Goal: Task Accomplishment & Management: Complete application form

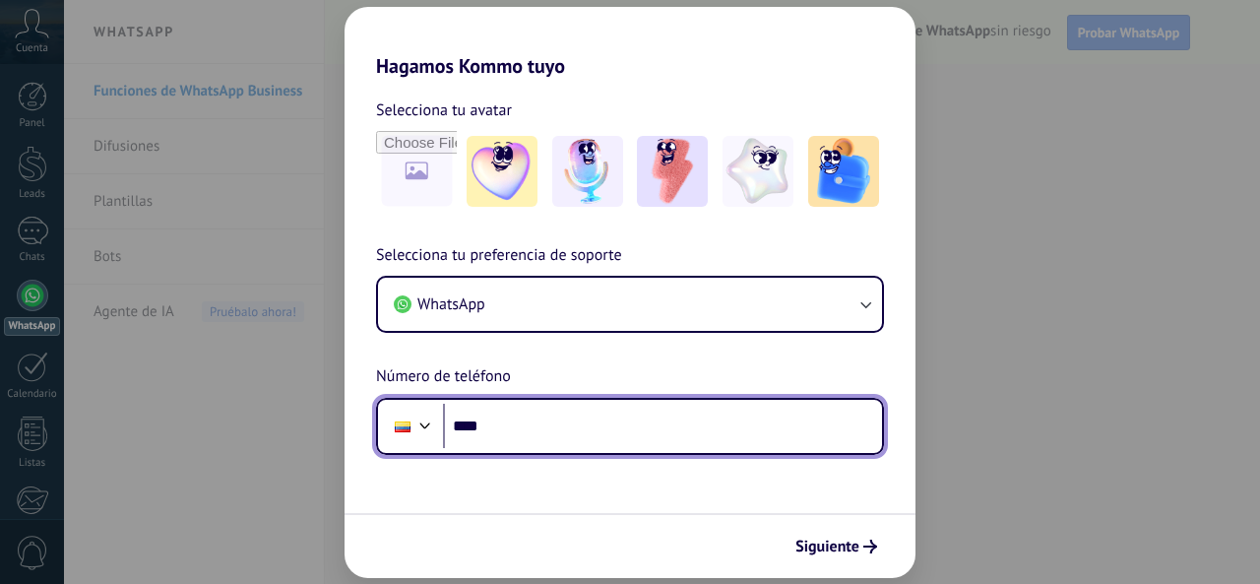
click at [553, 432] on input "****" at bounding box center [662, 426] width 439 height 45
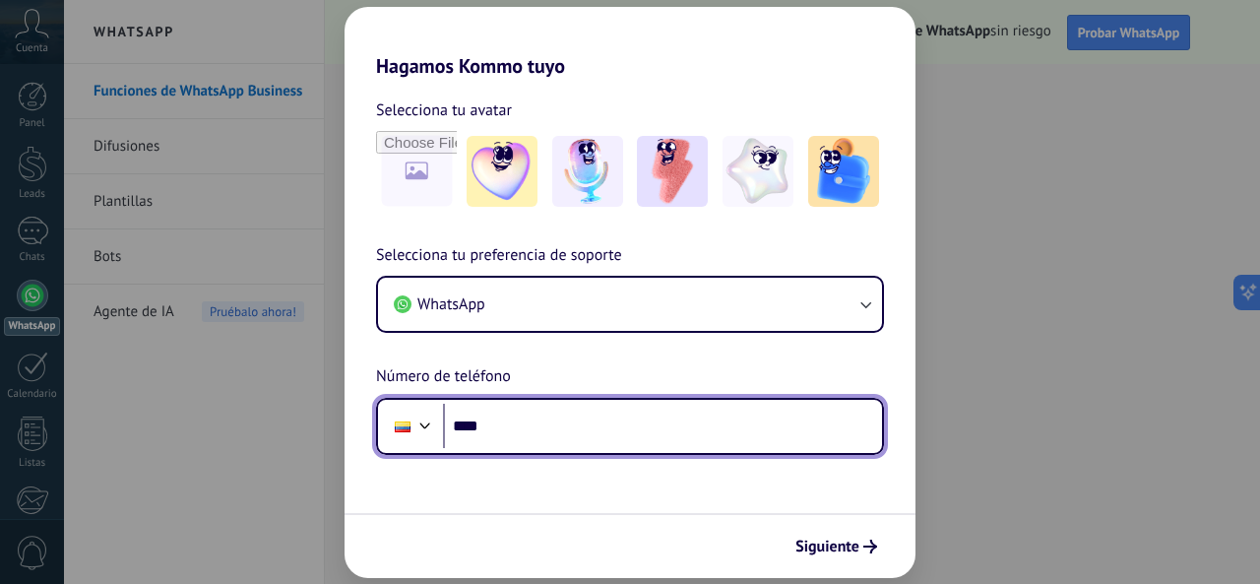
click at [562, 429] on input "****" at bounding box center [662, 426] width 439 height 45
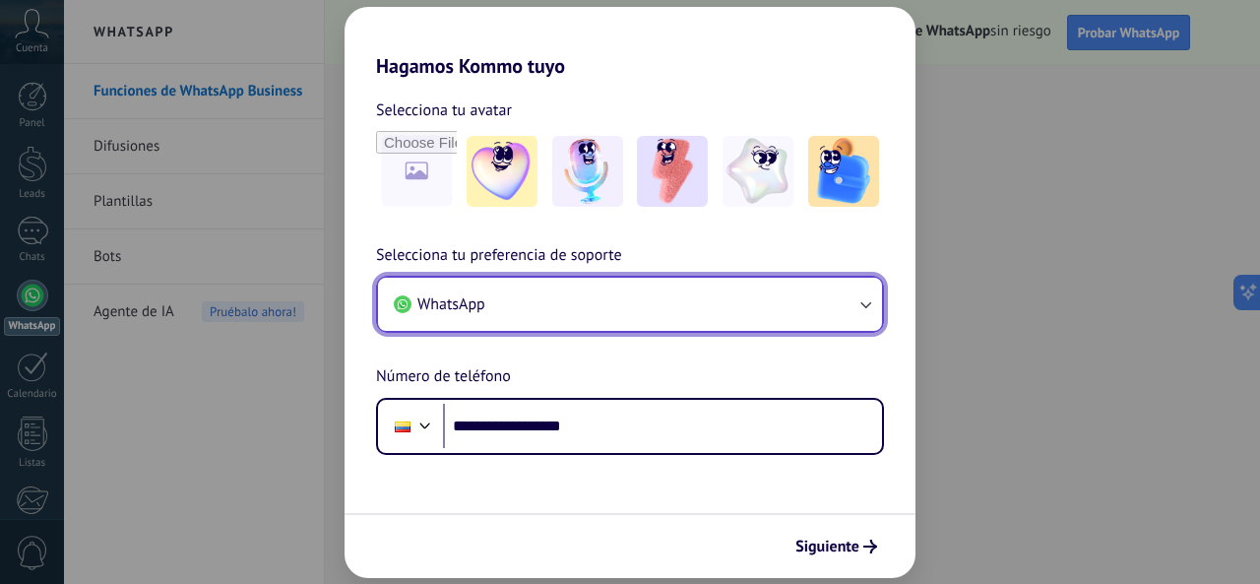
click at [784, 298] on button "WhatsApp" at bounding box center [630, 304] width 504 height 53
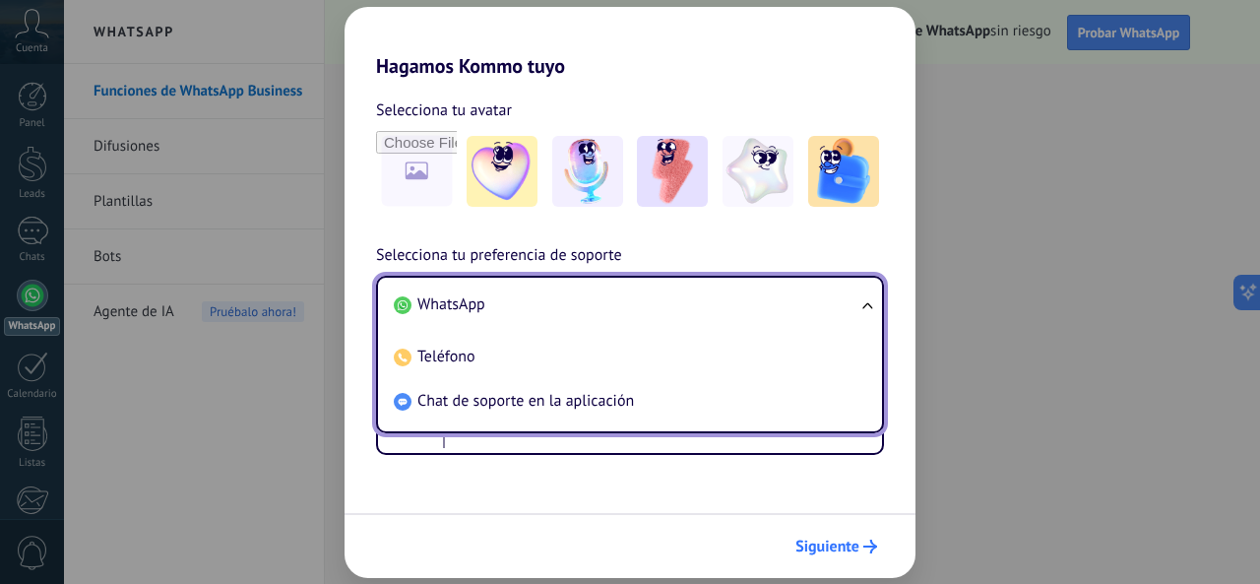
click at [859, 551] on span "Siguiente" at bounding box center [836, 546] width 82 height 14
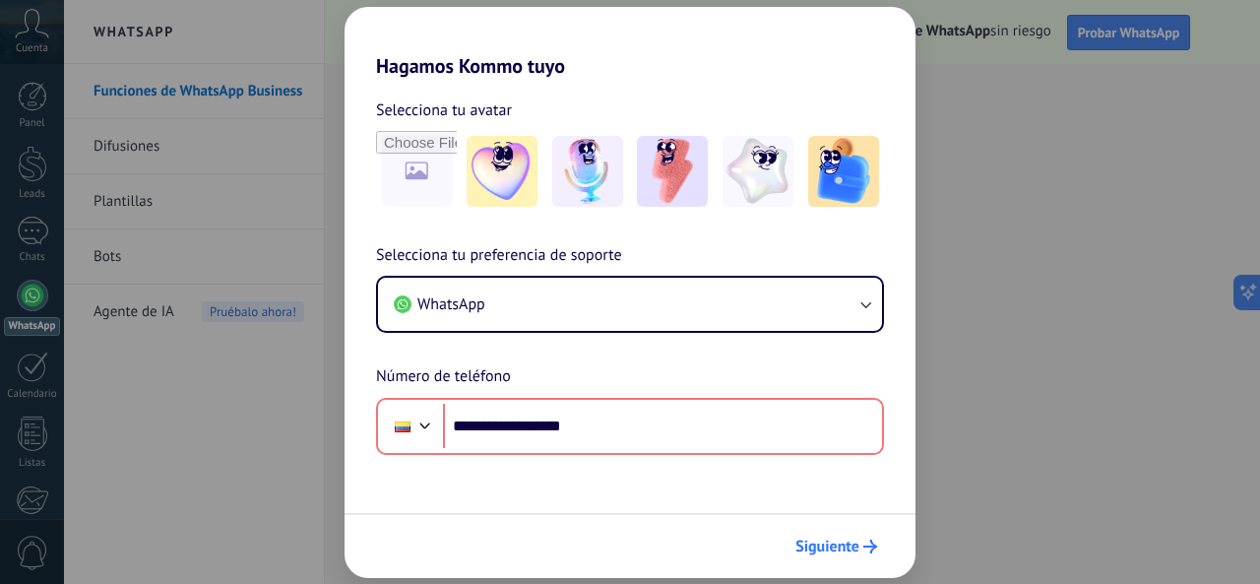
click at [856, 549] on span "Siguiente" at bounding box center [827, 546] width 64 height 14
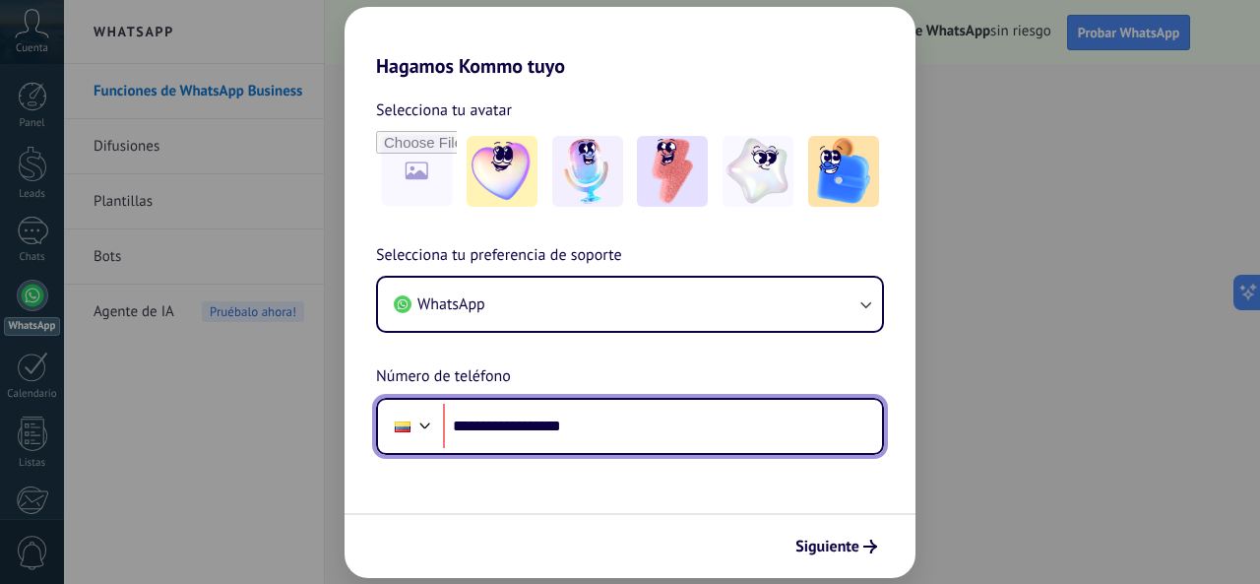
click at [500, 434] on input "**********" at bounding box center [662, 426] width 439 height 45
click at [606, 422] on input "**********" at bounding box center [662, 426] width 439 height 45
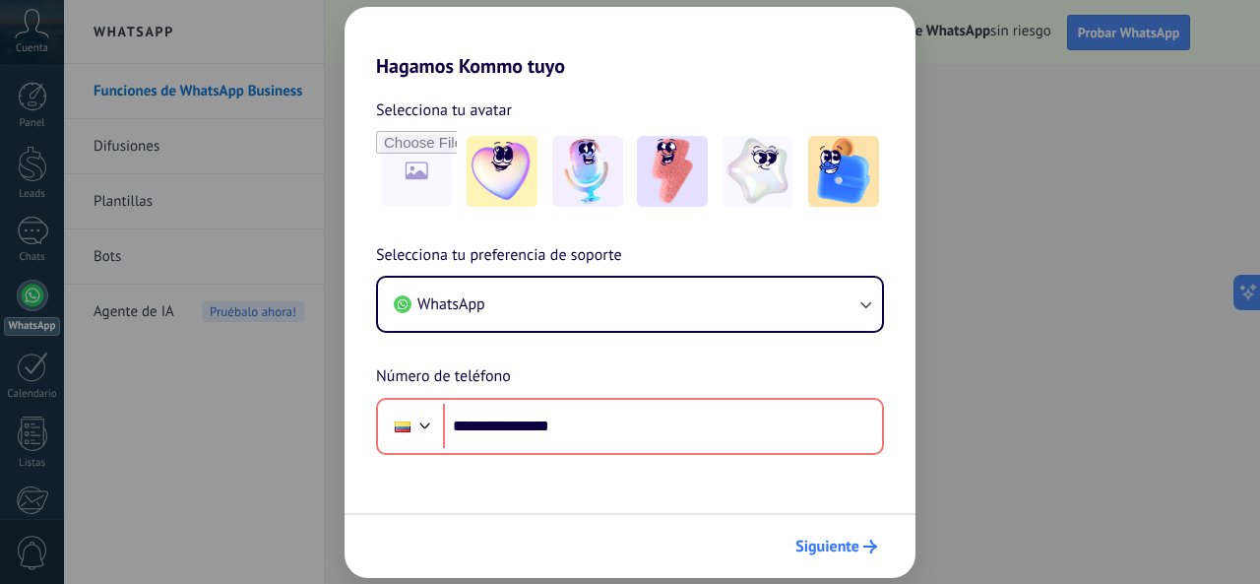
click at [837, 546] on span "Siguiente" at bounding box center [827, 546] width 64 height 14
click at [839, 546] on span "Siguiente" at bounding box center [827, 546] width 64 height 14
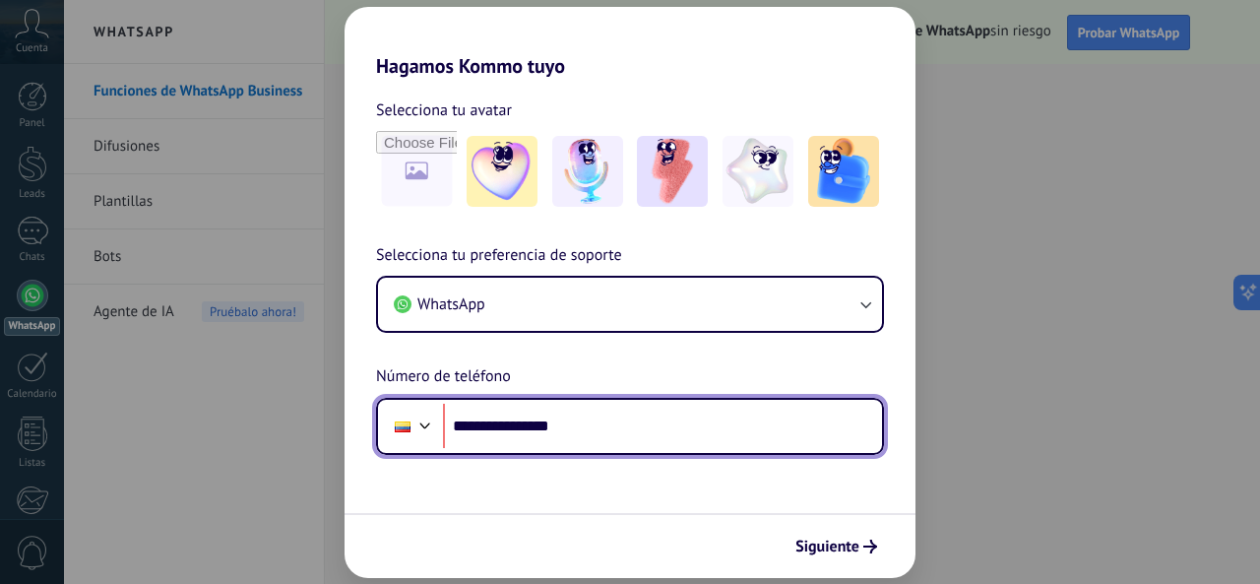
click at [429, 424] on div at bounding box center [425, 423] width 24 height 24
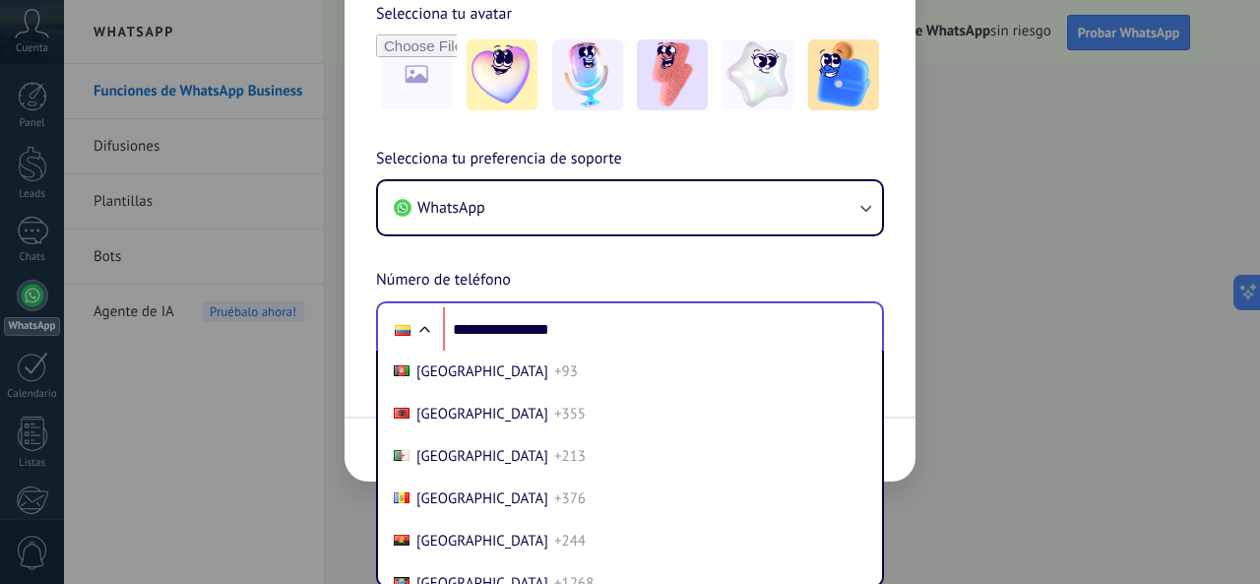
scroll to position [2109, 0]
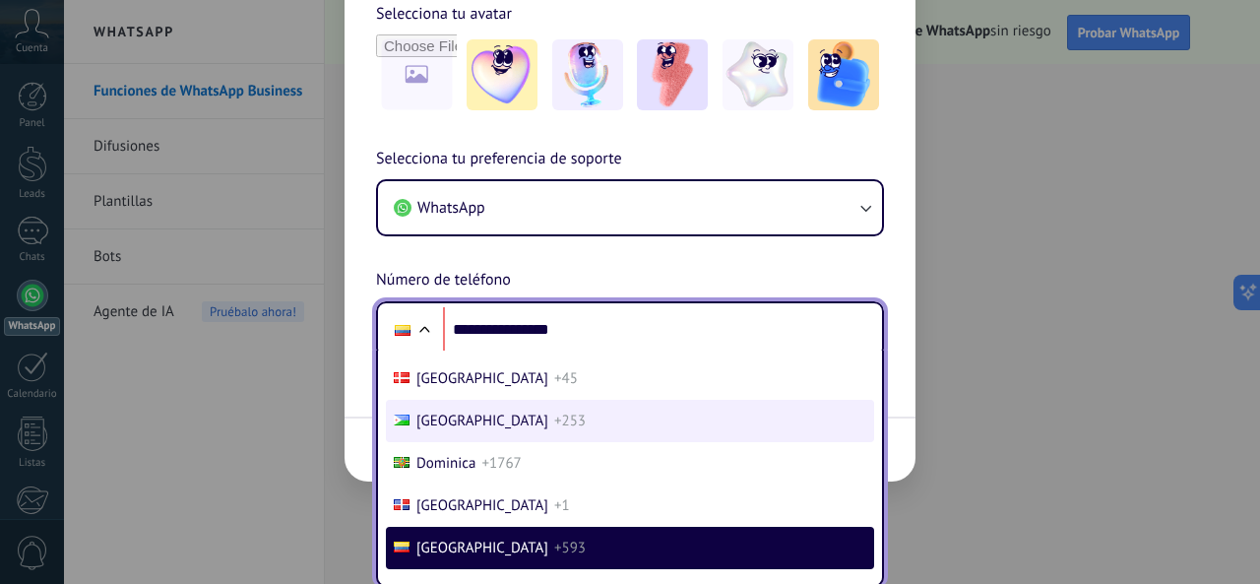
click at [407, 418] on li "[GEOGRAPHIC_DATA] +253" at bounding box center [630, 421] width 488 height 42
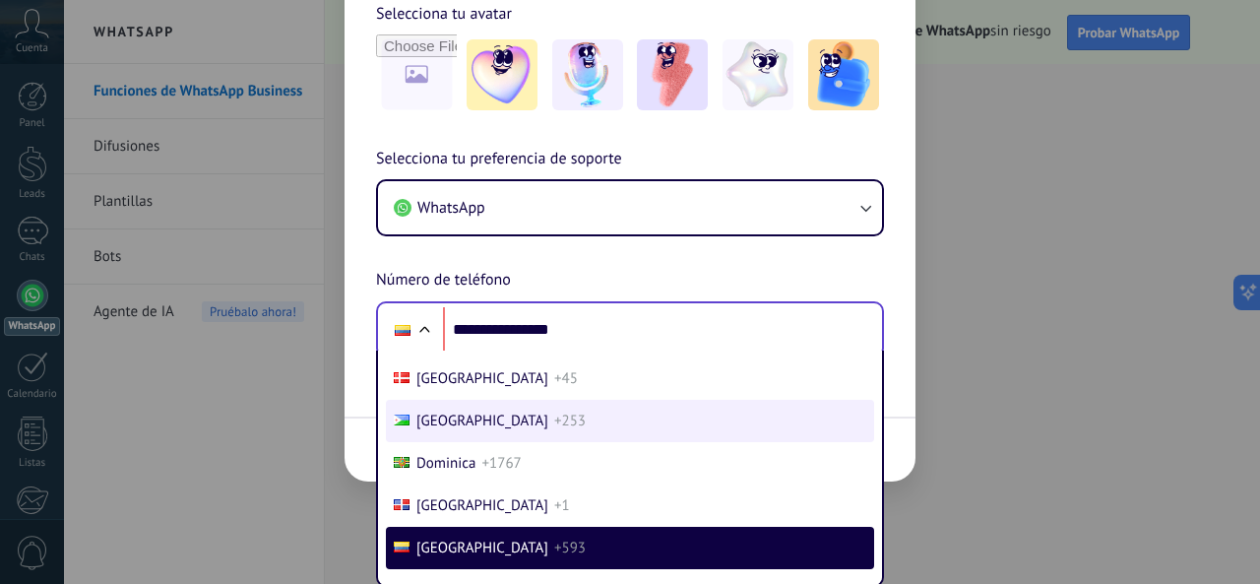
scroll to position [0, 0]
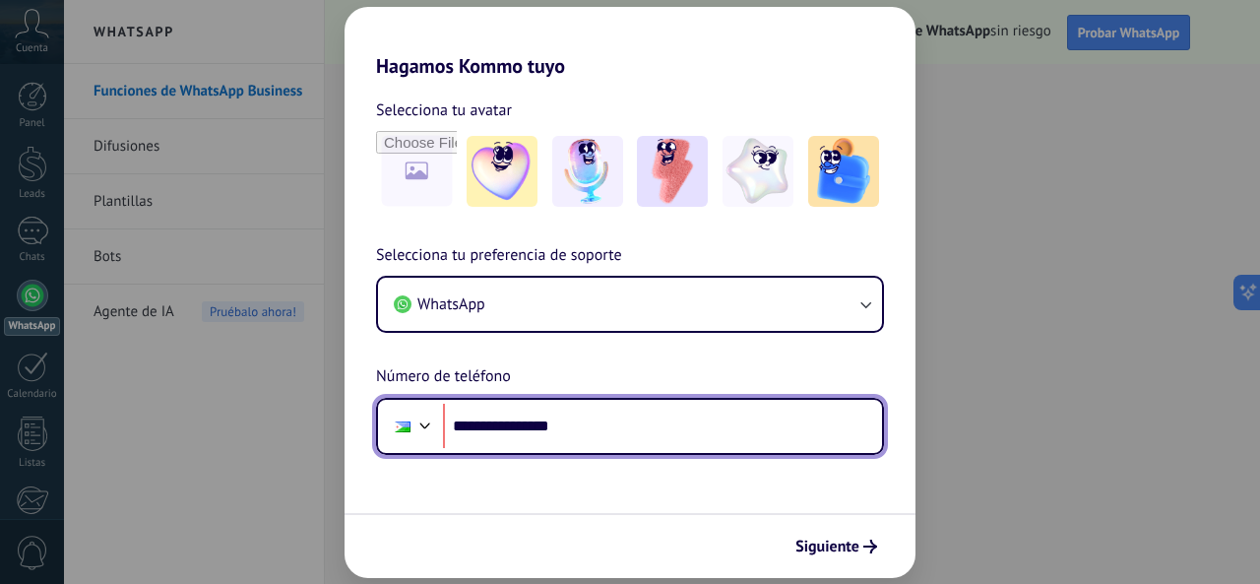
click at [425, 422] on div at bounding box center [425, 423] width 24 height 24
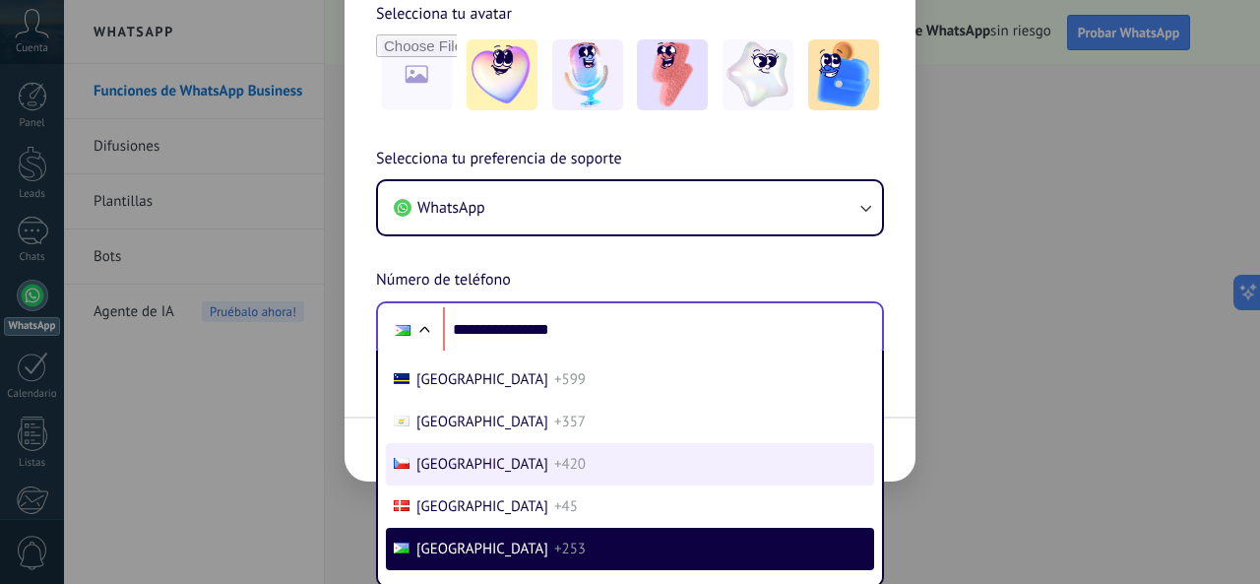
scroll to position [2178, 0]
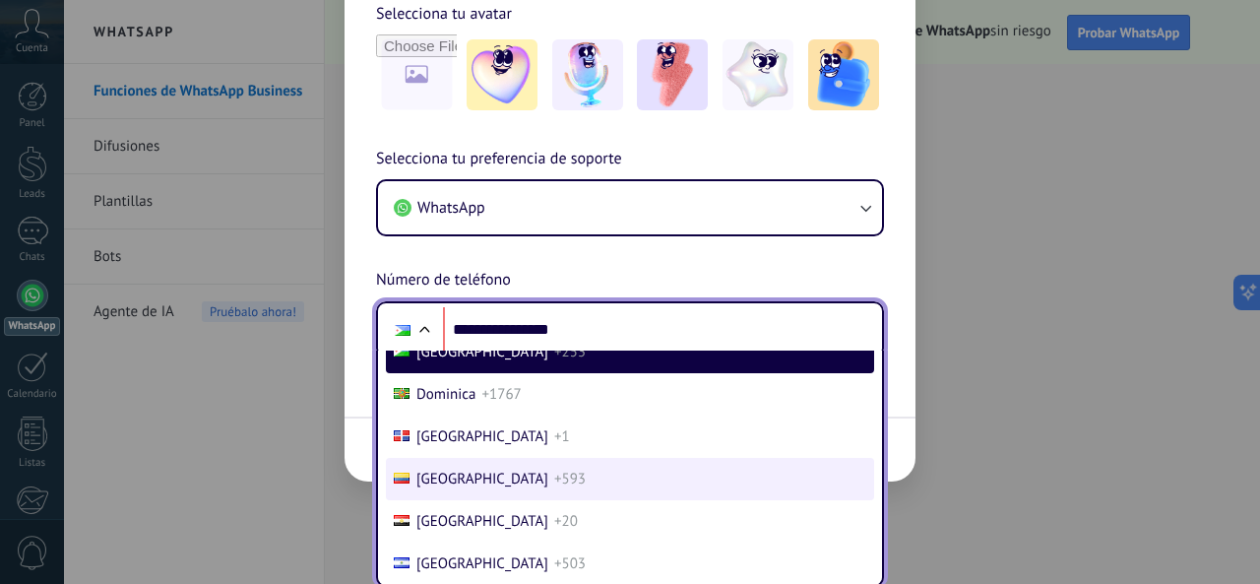
click at [461, 488] on span "[GEOGRAPHIC_DATA]" at bounding box center [482, 478] width 132 height 19
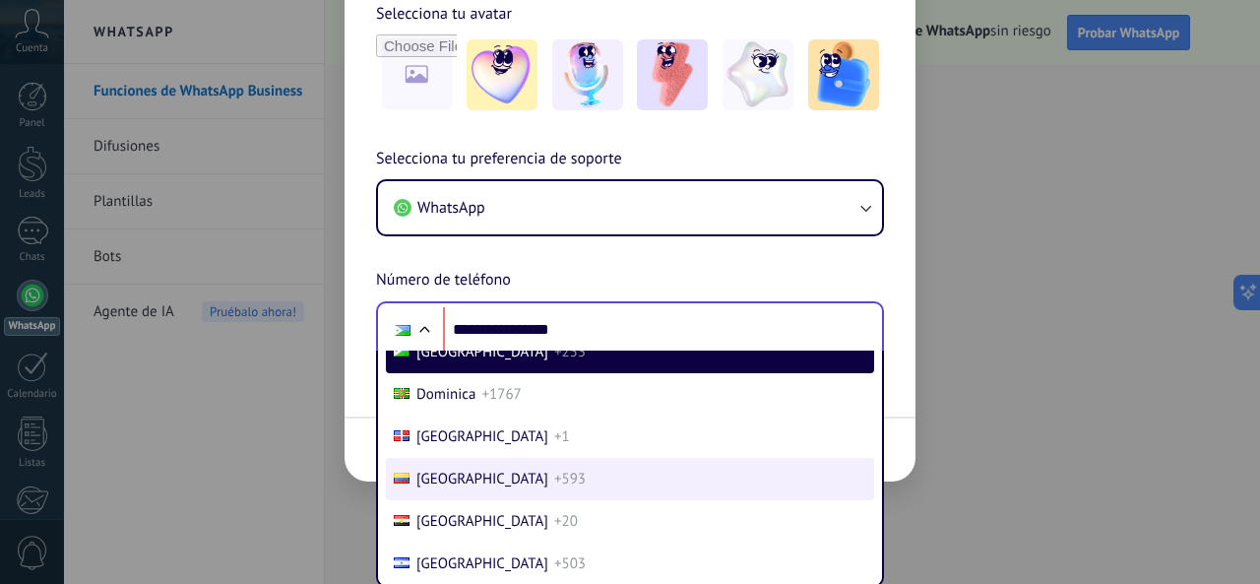
scroll to position [0, 0]
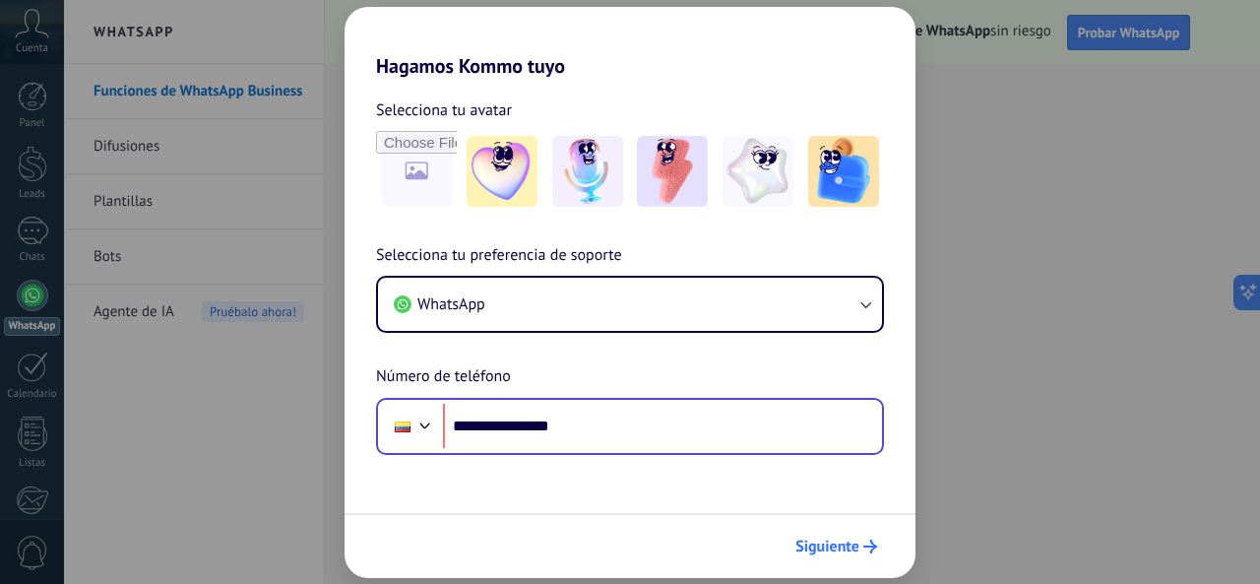
click at [824, 540] on span "Siguiente" at bounding box center [827, 546] width 64 height 14
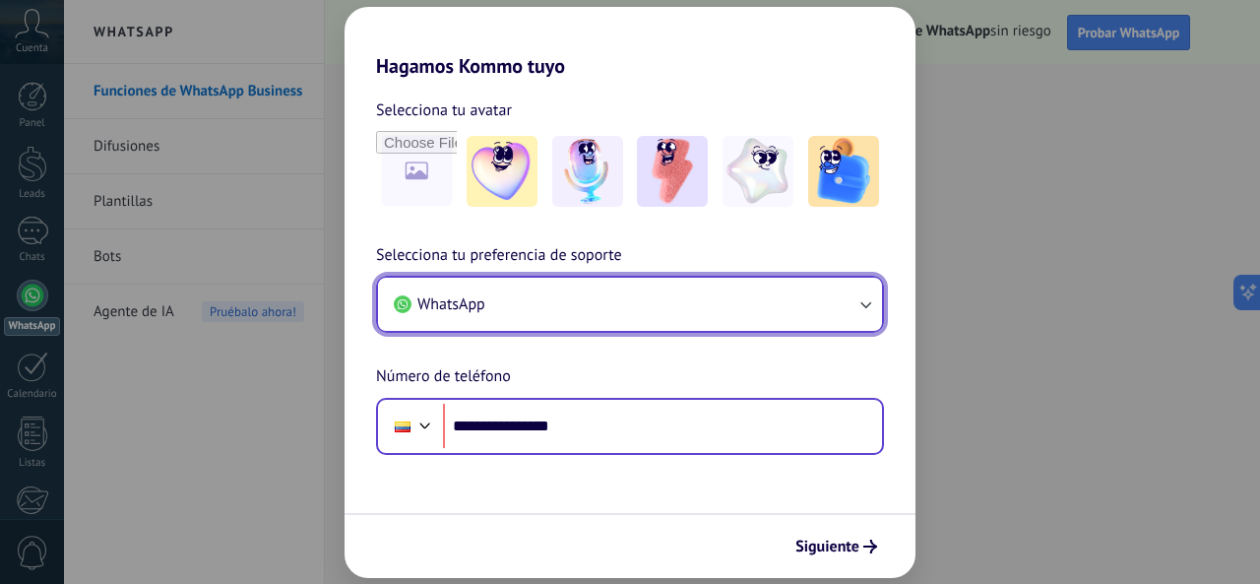
click at [630, 290] on button "WhatsApp" at bounding box center [630, 304] width 504 height 53
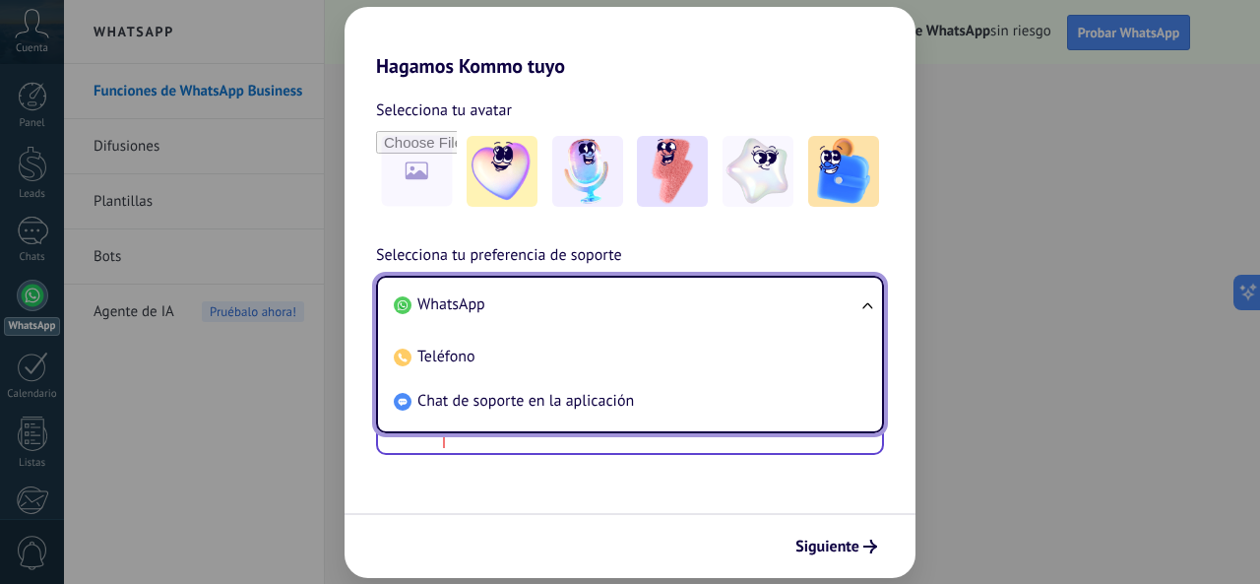
click at [510, 309] on li "WhatsApp" at bounding box center [626, 304] width 480 height 44
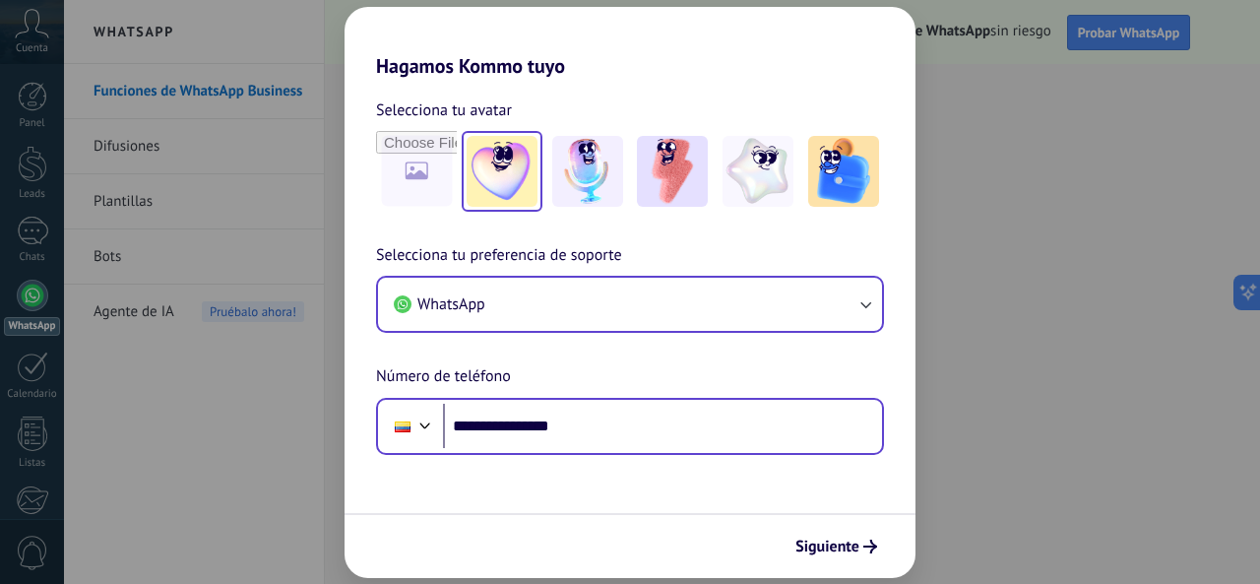
click at [517, 187] on img at bounding box center [502, 171] width 71 height 71
click at [831, 548] on span "Siguiente" at bounding box center [827, 546] width 64 height 14
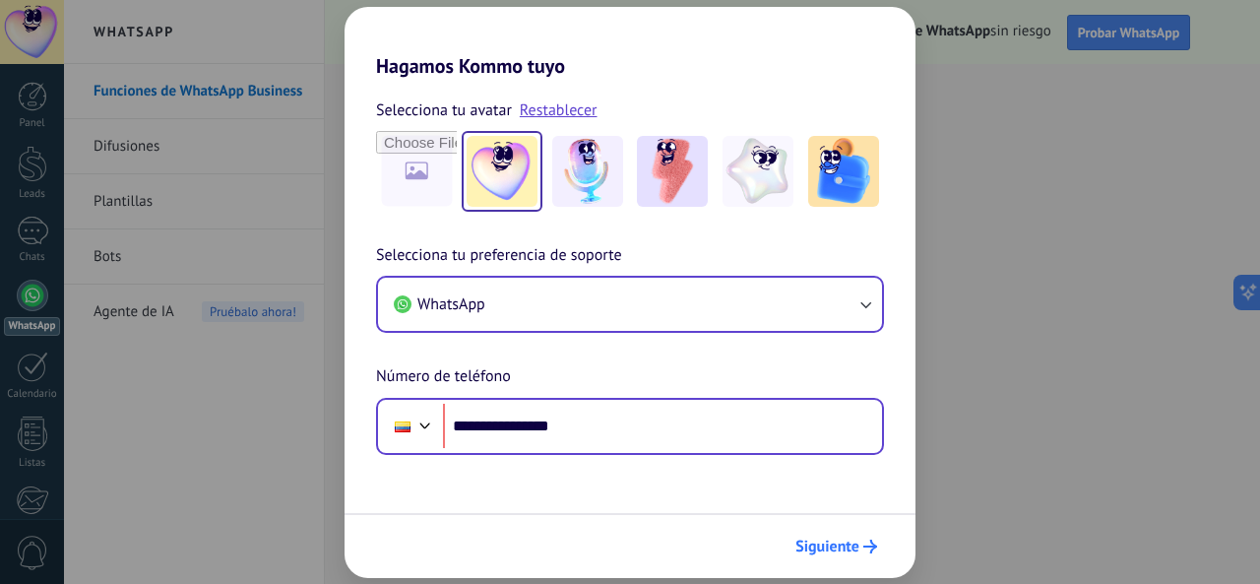
click at [831, 548] on span "Siguiente" at bounding box center [827, 546] width 64 height 14
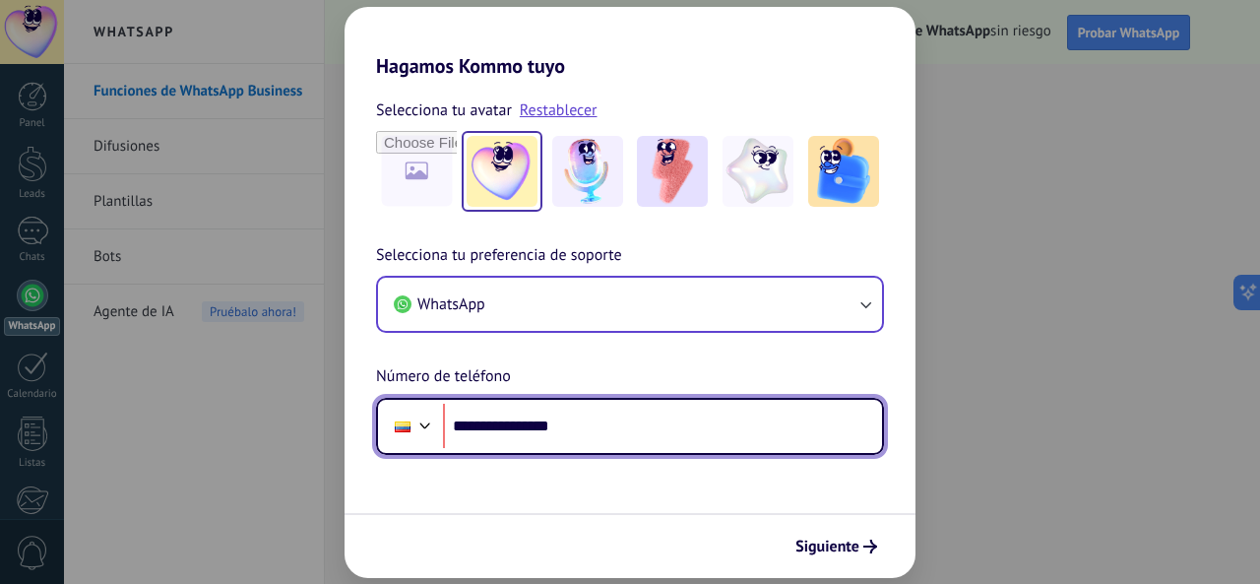
click at [531, 424] on input "**********" at bounding box center [662, 426] width 439 height 45
click at [518, 423] on input "**********" at bounding box center [662, 426] width 439 height 45
drag, startPoint x: 506, startPoint y: 420, endPoint x: 632, endPoint y: 432, distance: 126.5
click at [632, 432] on input "**********" at bounding box center [662, 426] width 439 height 45
type input "**********"
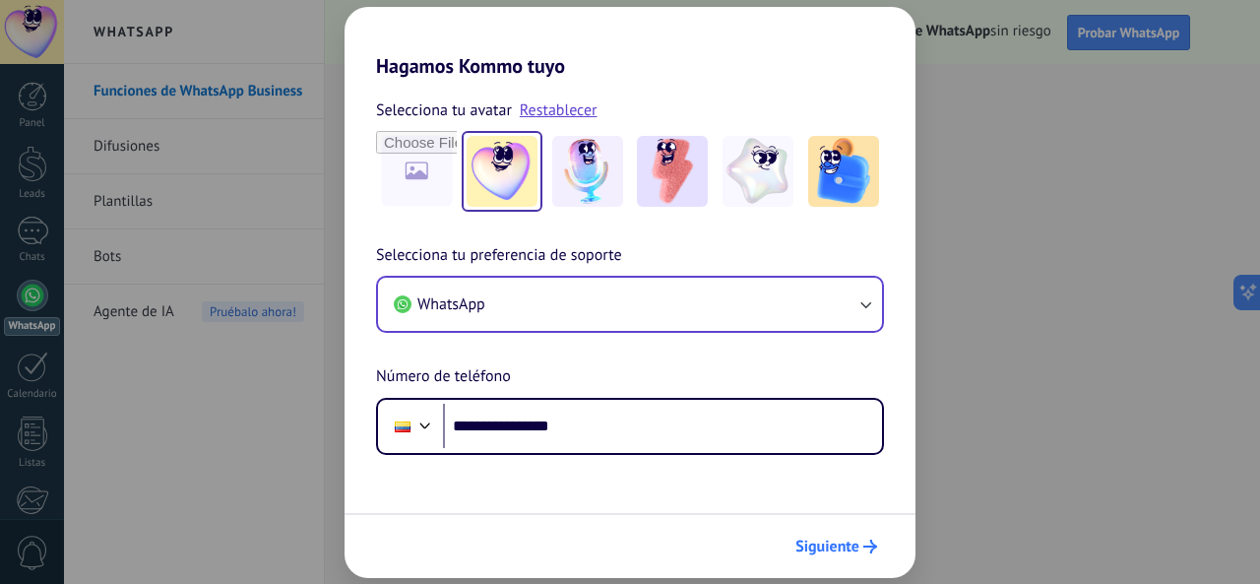
click at [851, 556] on button "Siguiente" at bounding box center [835, 546] width 99 height 33
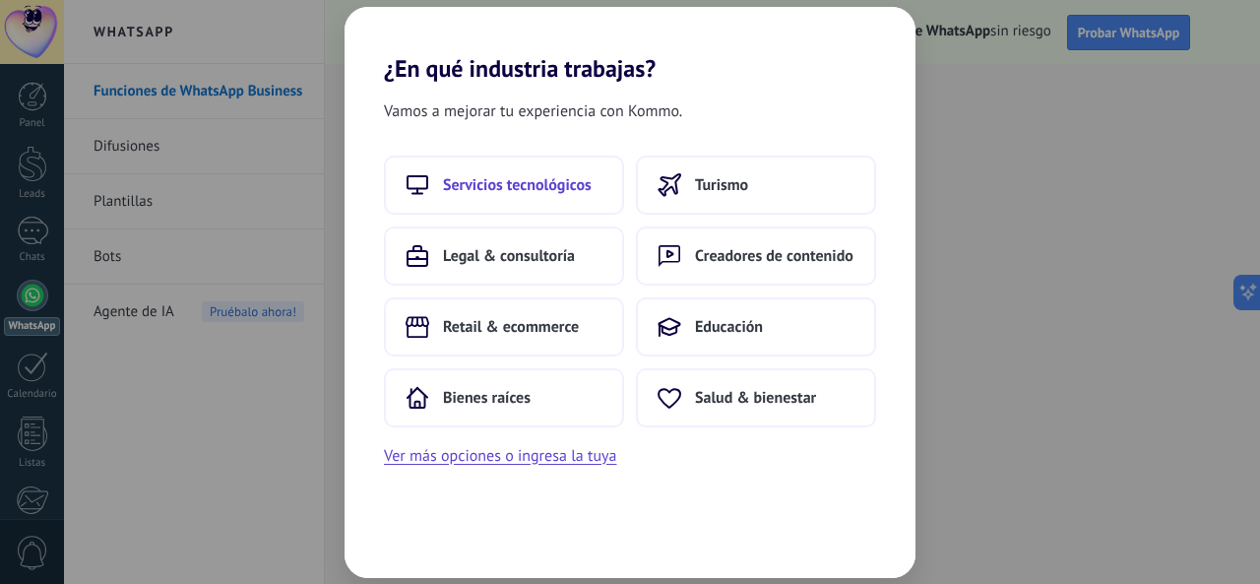
click at [556, 192] on span "Servicios tecnológicos" at bounding box center [517, 185] width 149 height 20
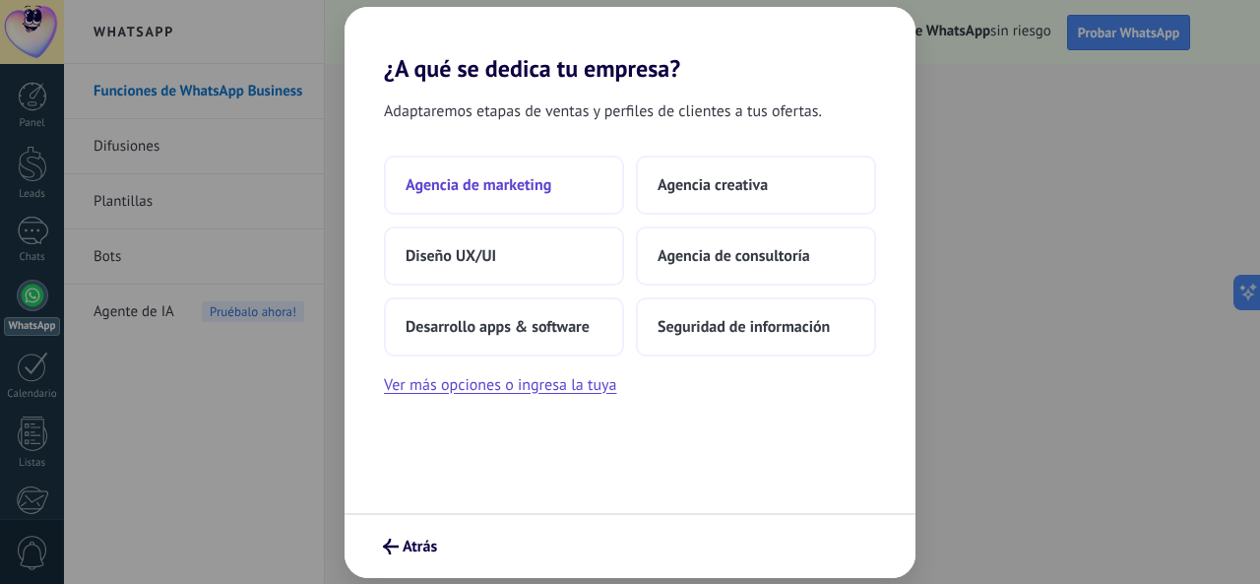
click at [532, 189] on span "Agencia de marketing" at bounding box center [479, 185] width 146 height 20
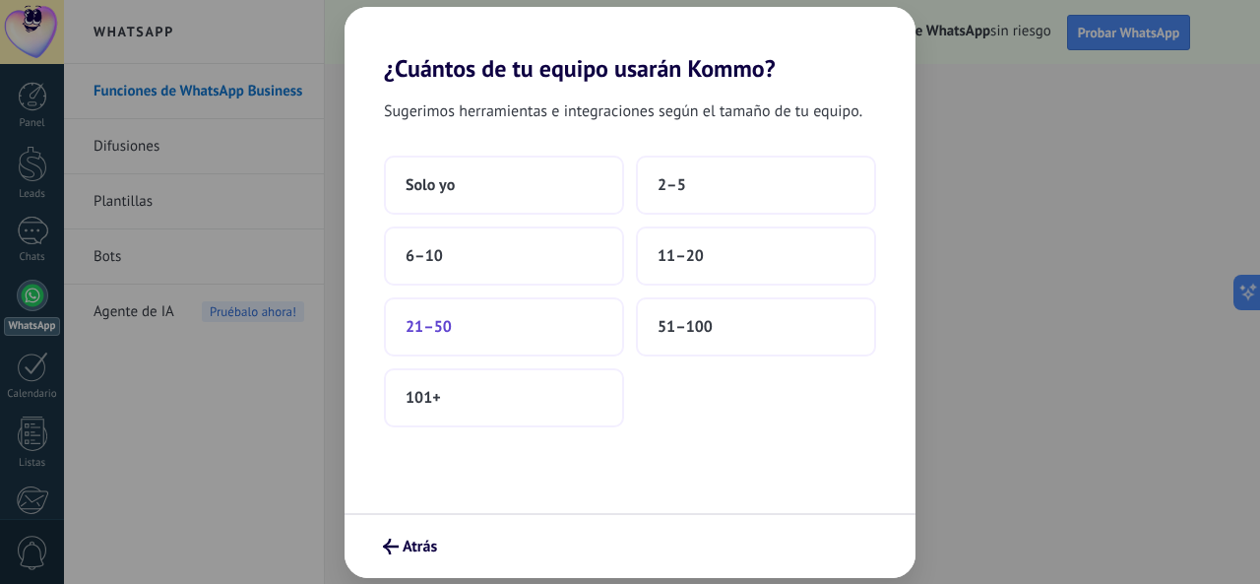
click at [484, 324] on button "21–50" at bounding box center [504, 326] width 240 height 59
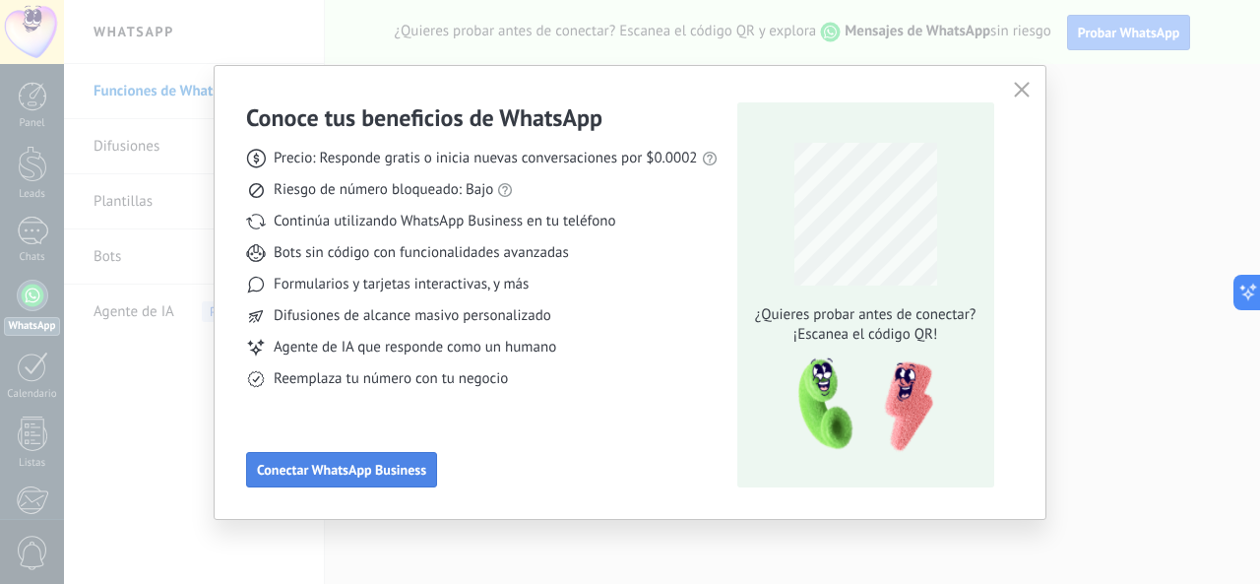
click at [315, 461] on button "Conectar WhatsApp Business" at bounding box center [341, 469] width 191 height 35
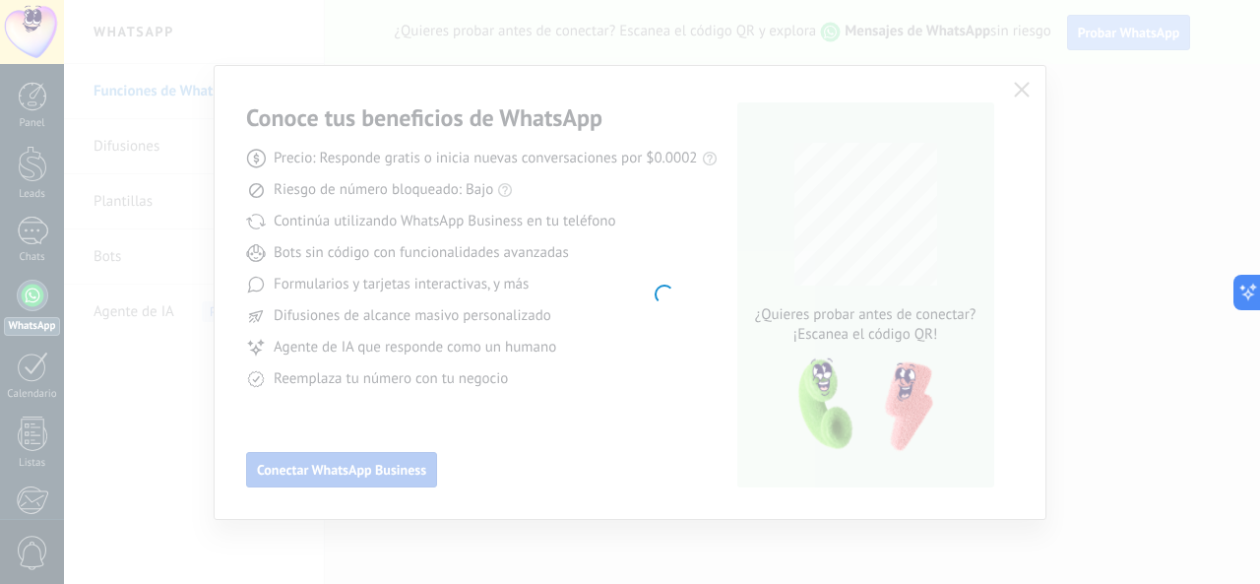
click at [315, 461] on div at bounding box center [662, 292] width 1196 height 584
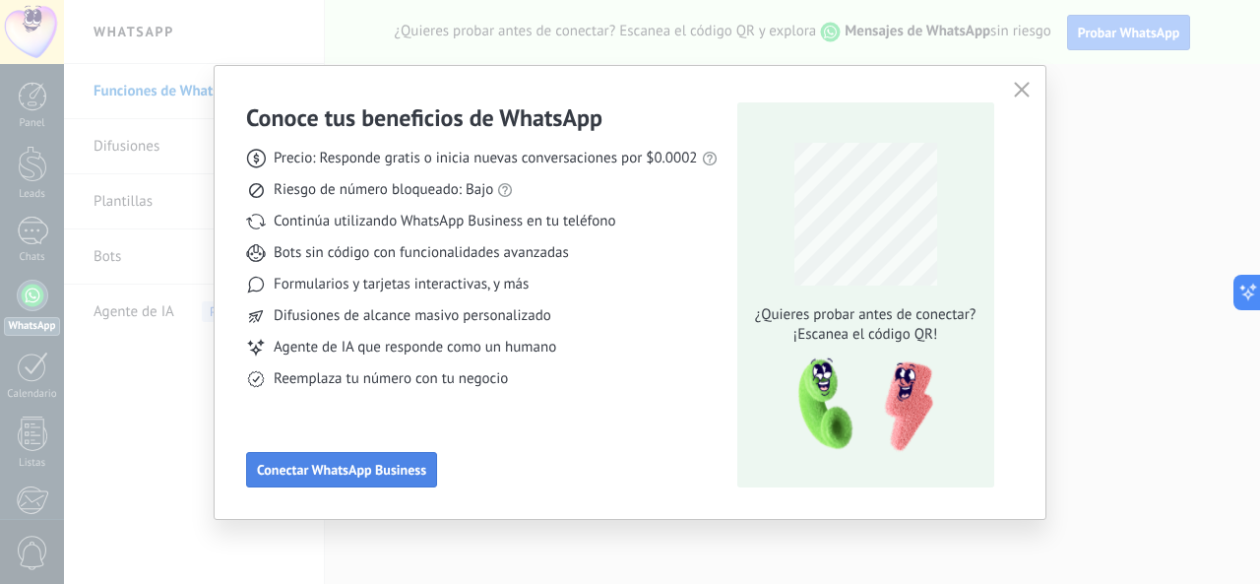
click at [315, 461] on button "Conectar WhatsApp Business" at bounding box center [341, 469] width 191 height 35
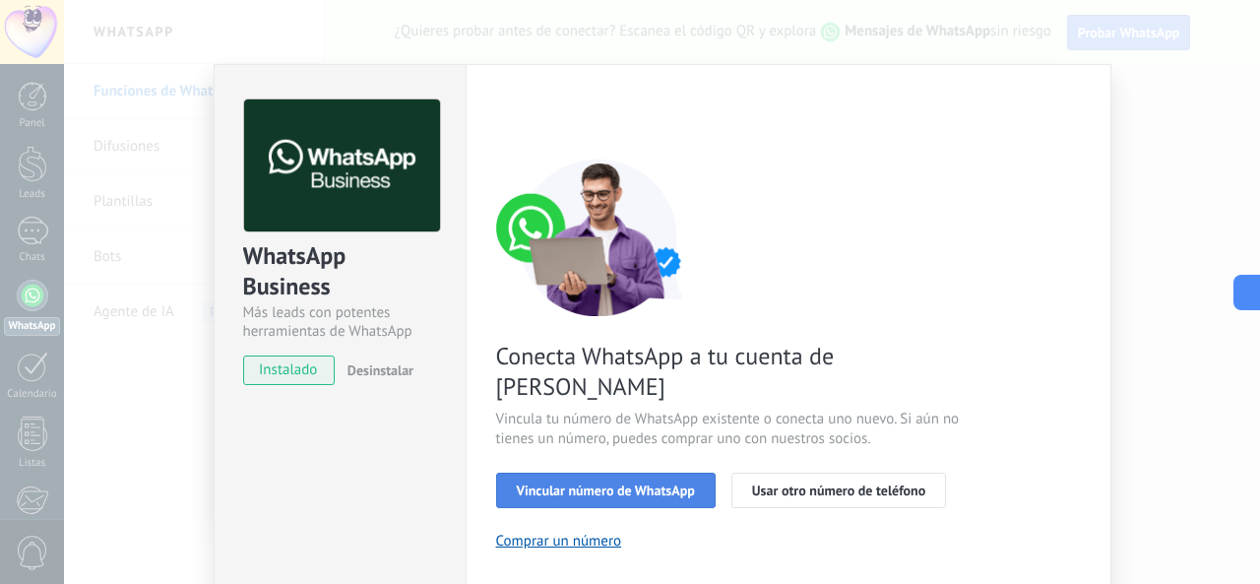
click at [651, 483] on span "Vincular número de WhatsApp" at bounding box center [606, 490] width 178 height 14
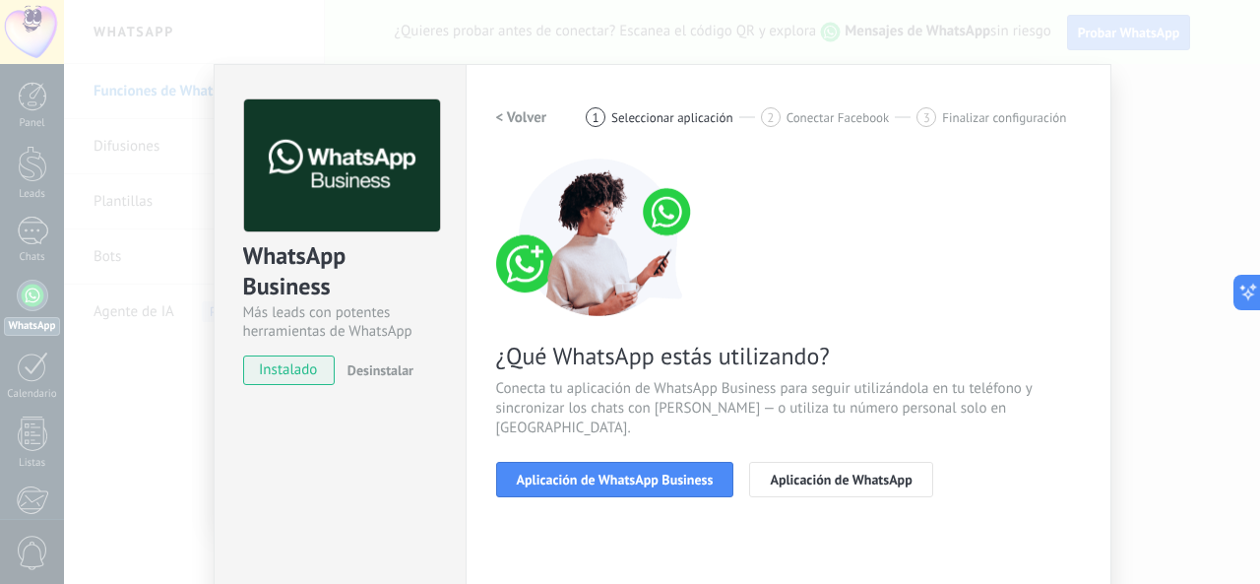
click at [651, 472] on span "Aplicación de WhatsApp Business" at bounding box center [615, 479] width 197 height 14
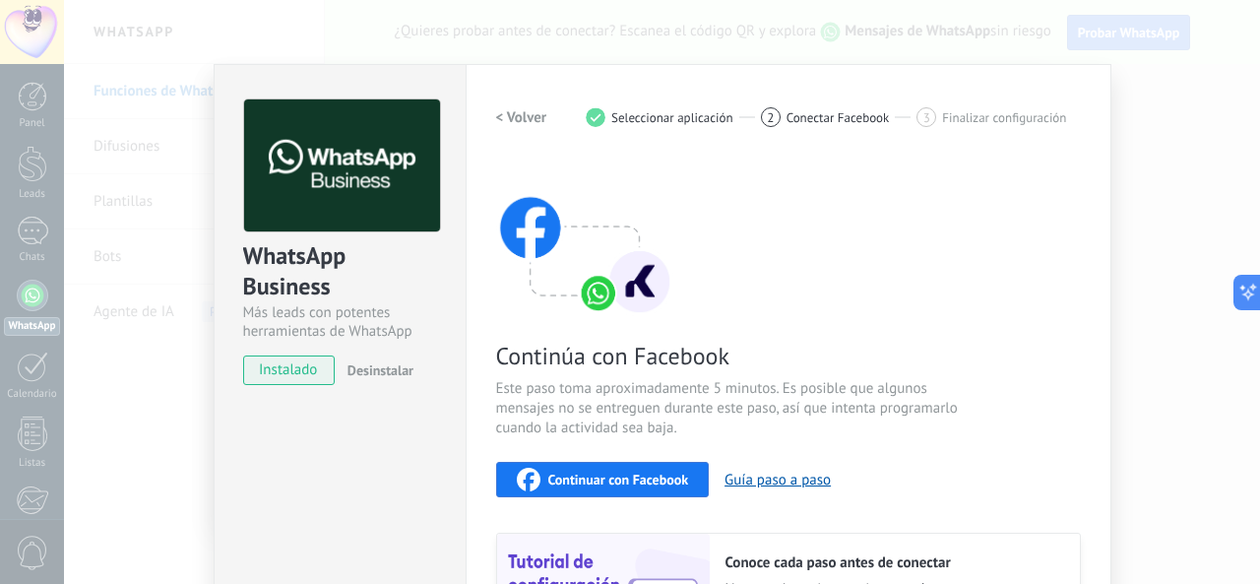
click at [301, 370] on span "instalado" at bounding box center [289, 370] width 90 height 30
click at [600, 119] on div "1" at bounding box center [596, 117] width 20 height 20
click at [510, 113] on h2 "< Volver" at bounding box center [521, 117] width 51 height 19
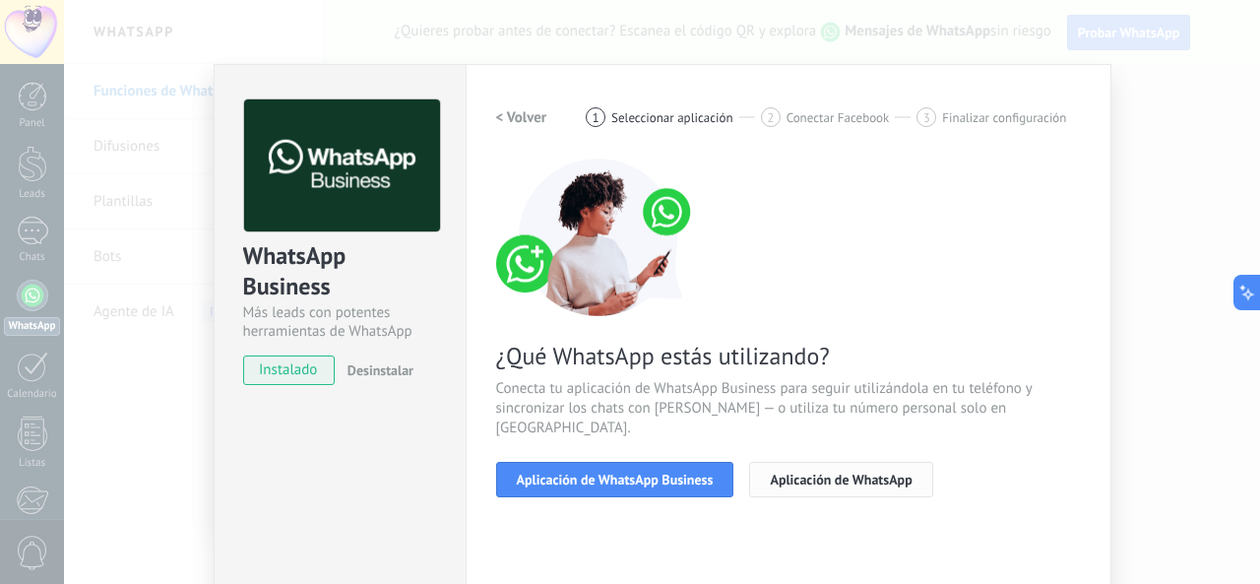
click at [817, 472] on span "Aplicación de WhatsApp" at bounding box center [841, 479] width 142 height 14
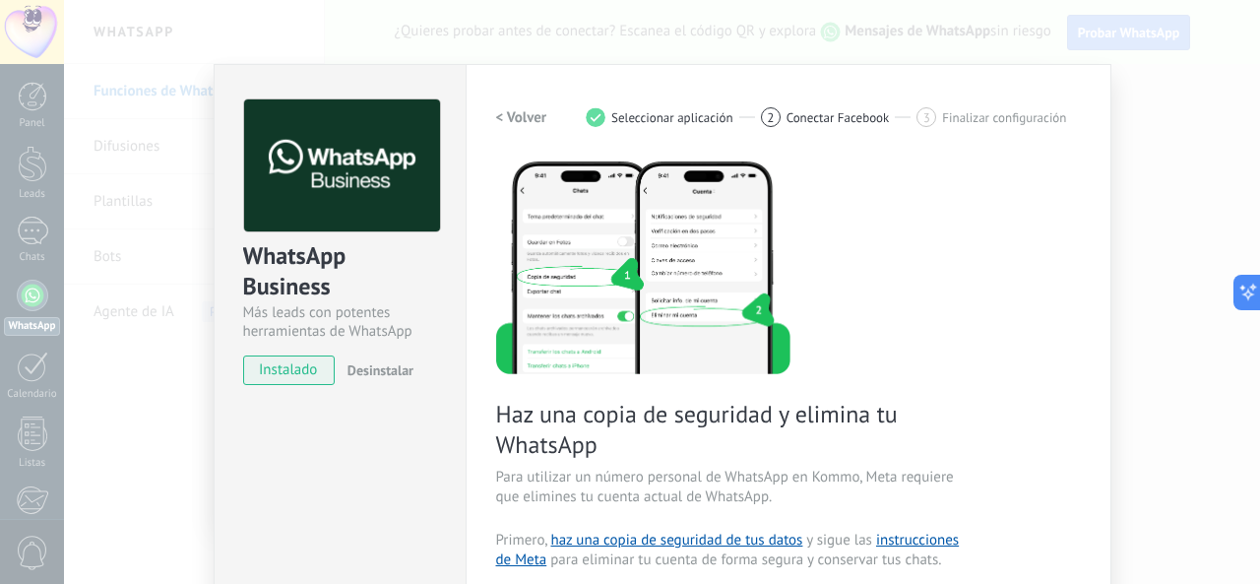
click at [516, 107] on button "< Volver" at bounding box center [521, 116] width 51 height 35
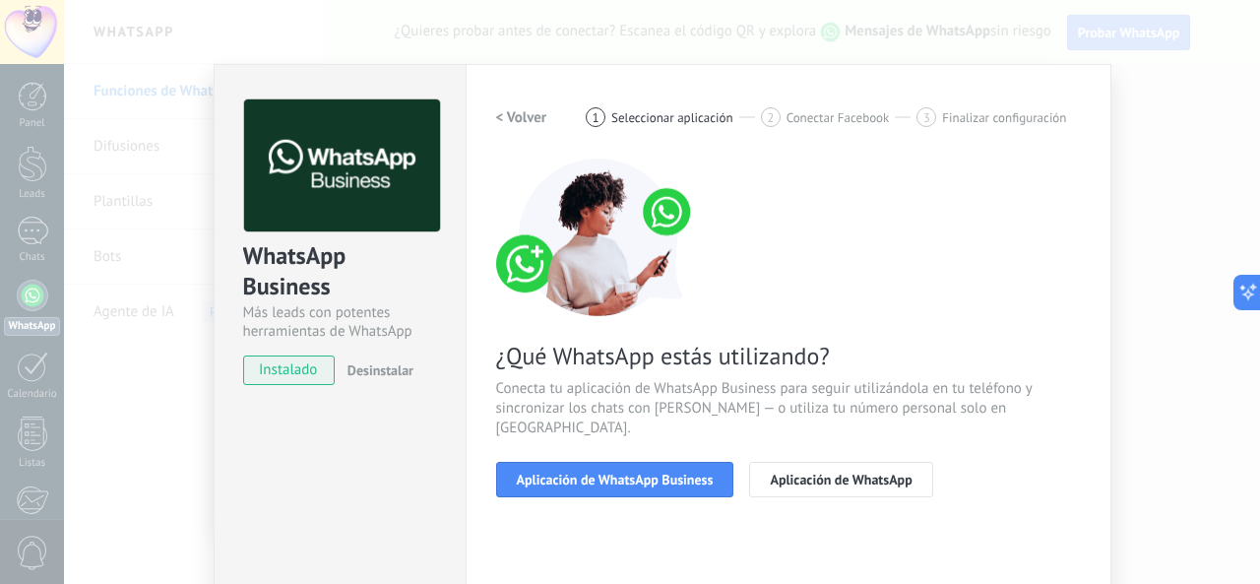
click at [516, 108] on h2 "< Volver" at bounding box center [521, 117] width 51 height 19
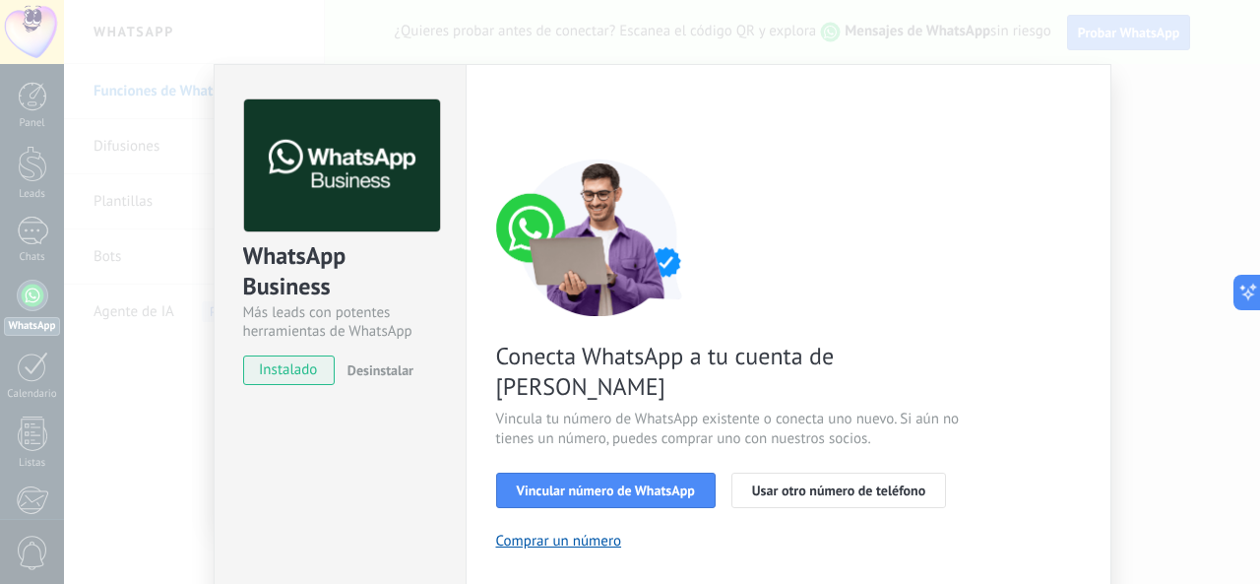
click at [516, 107] on div "< Volver 1 Seleccionar aplicación 2 Conectar Facebook 3 Finalizar configuración" at bounding box center [788, 116] width 585 height 35
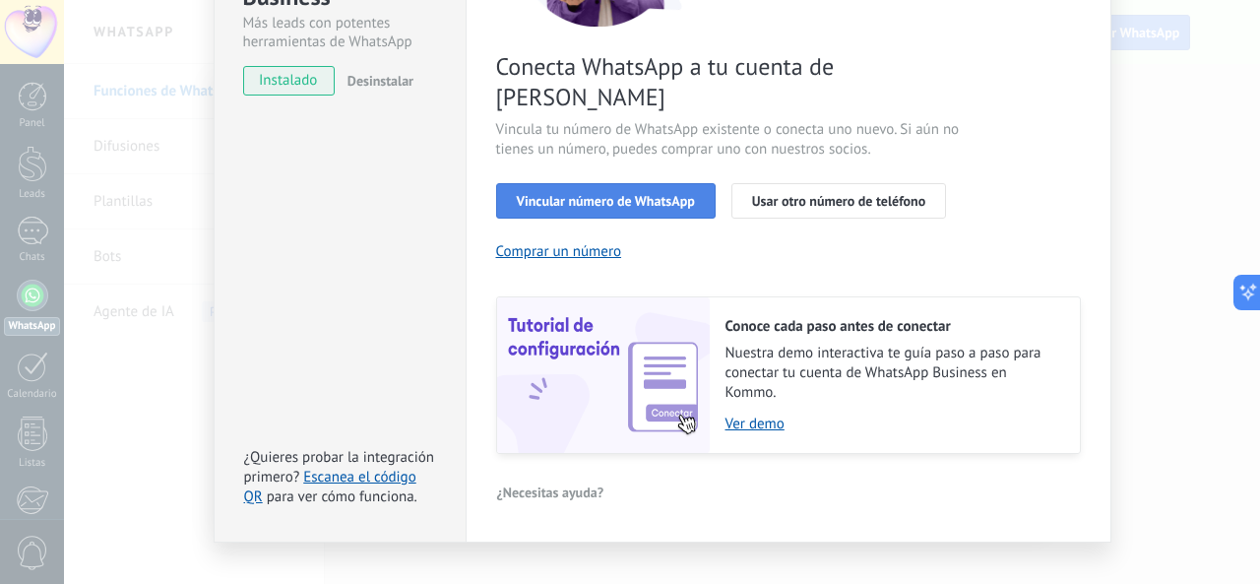
click at [656, 194] on span "Vincular número de WhatsApp" at bounding box center [606, 201] width 178 height 14
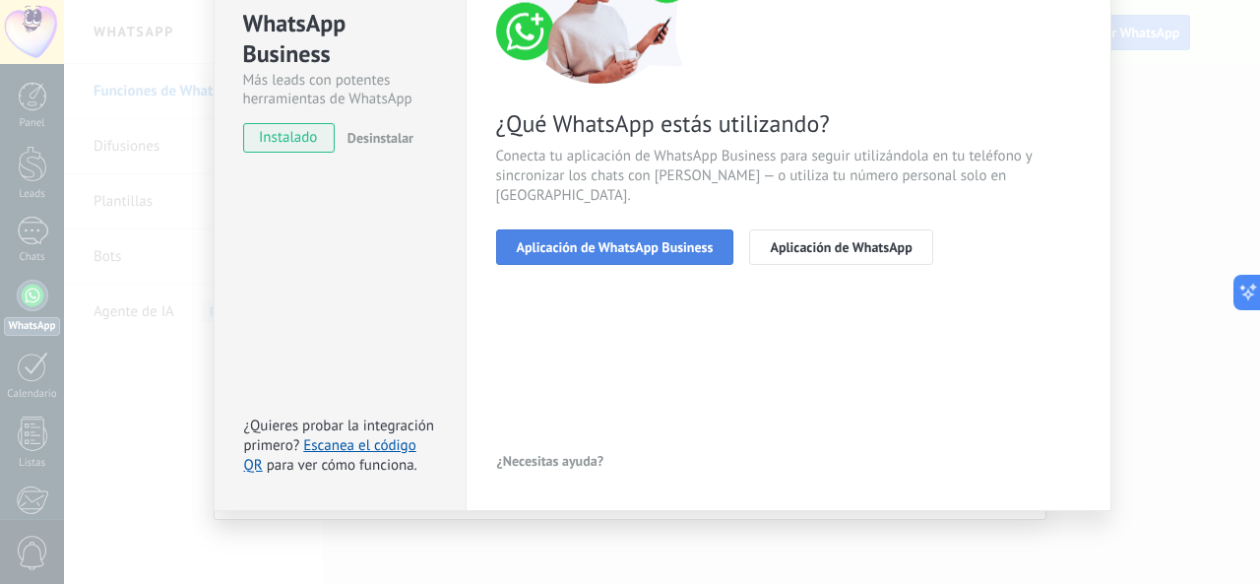
scroll to position [134, 0]
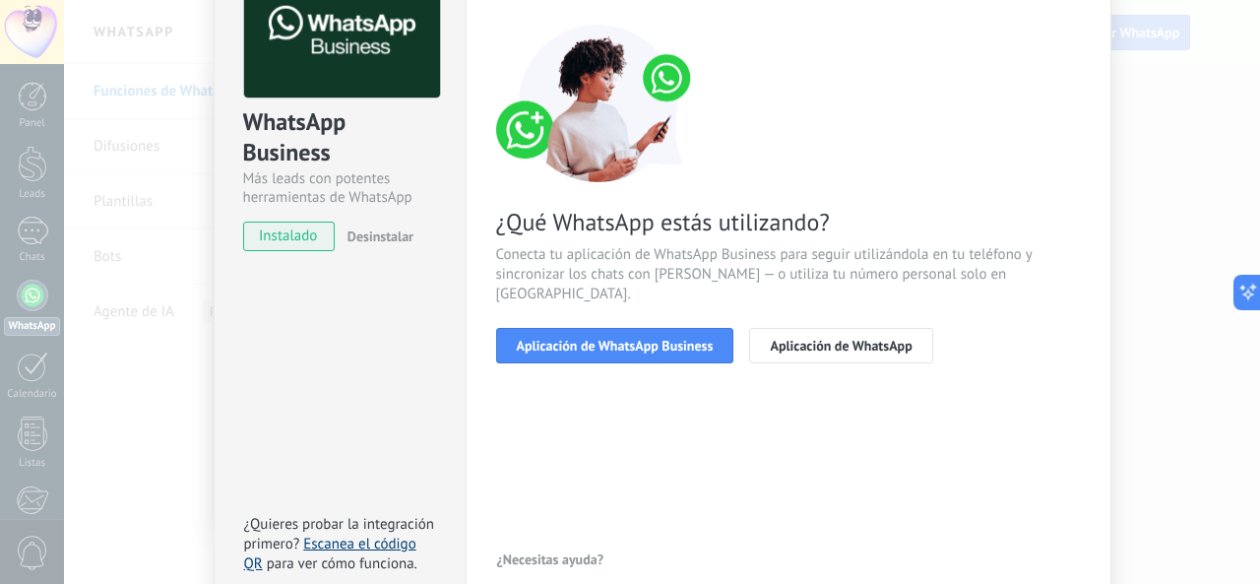
click at [378, 549] on link "Escanea el código QR" at bounding box center [330, 553] width 172 height 38
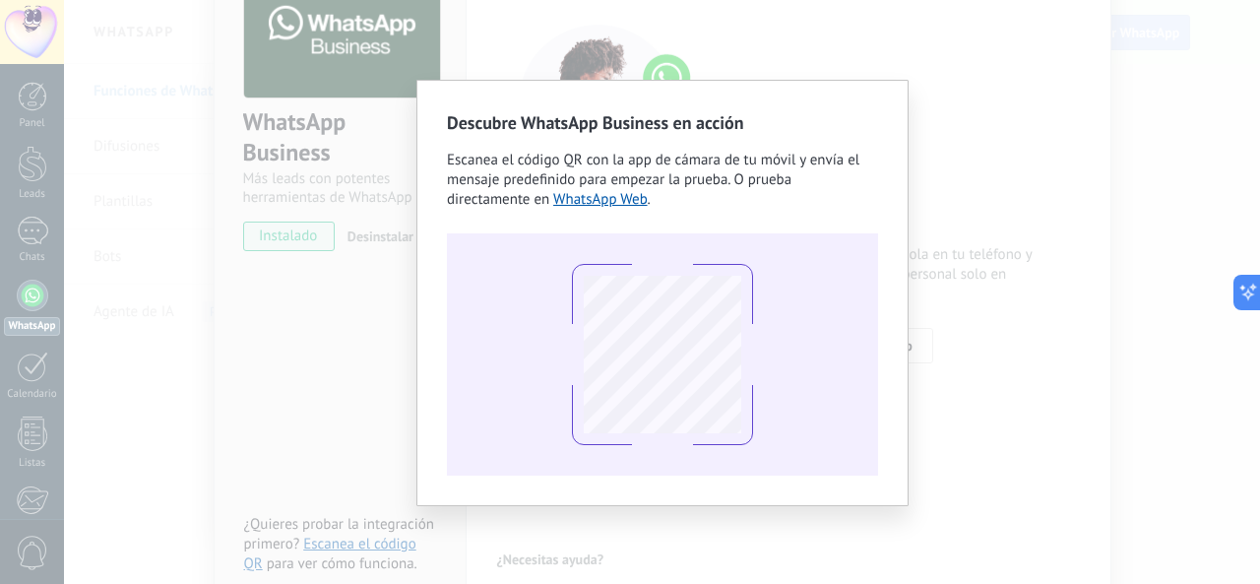
drag, startPoint x: 0, startPoint y: 11, endPoint x: 0, endPoint y: 87, distance: 75.8
click at [0, 90] on div "Conoce tus beneficios de WhatsApp Precio: Responde gratis o inicia nuevas conve…" at bounding box center [630, 292] width 1260 height 584
click at [1018, 236] on div "Descubre WhatsApp Business en acción Escanea el código QR con la app de cámara …" at bounding box center [662, 292] width 1196 height 584
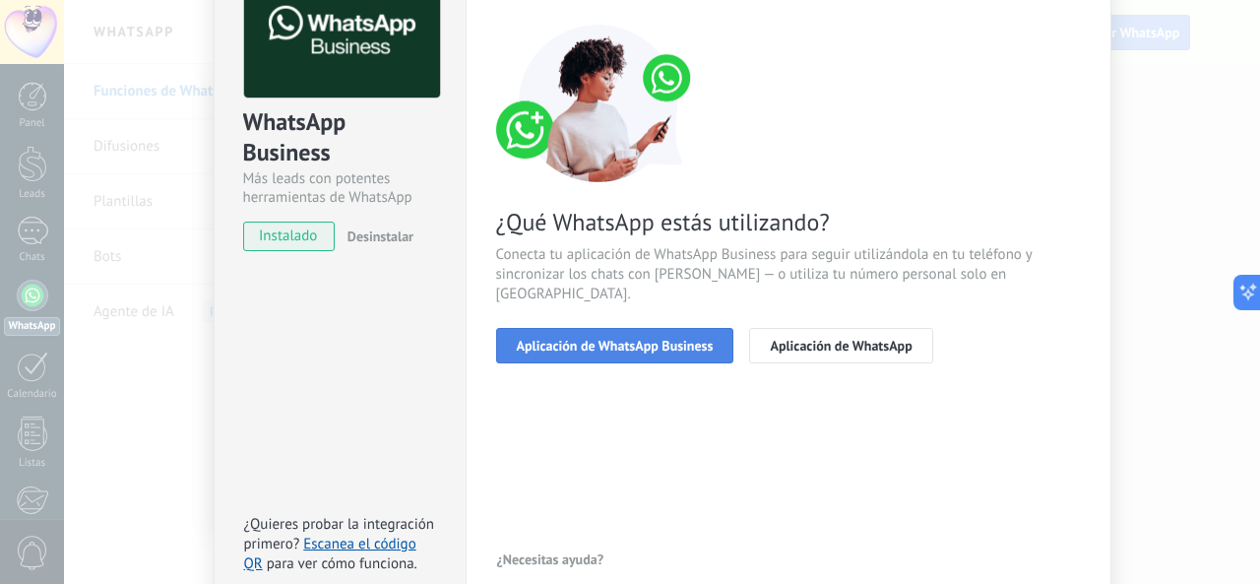
click at [687, 335] on button "Aplicación de WhatsApp Business" at bounding box center [615, 345] width 238 height 35
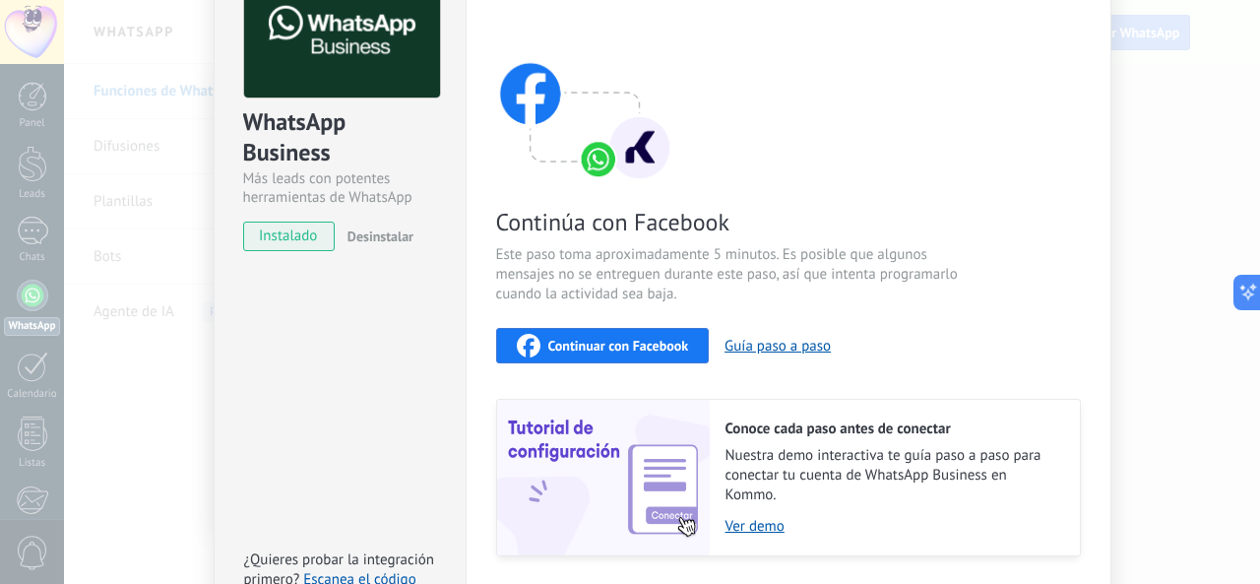
scroll to position [266, 0]
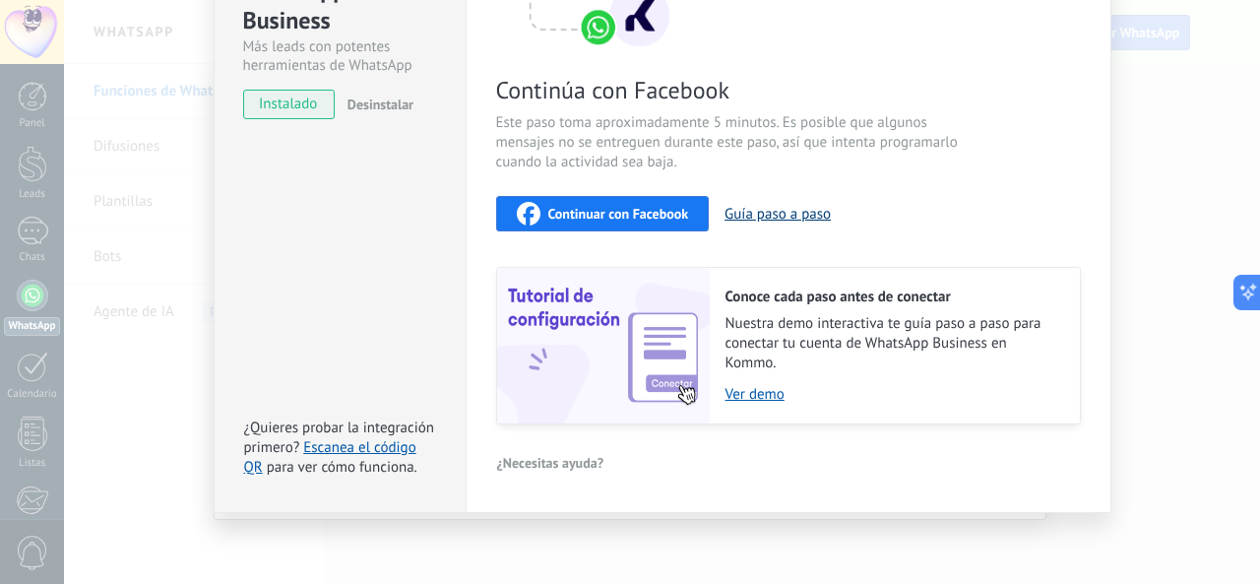
click at [793, 215] on button "Guía paso a paso" at bounding box center [777, 214] width 106 height 19
click at [656, 377] on img at bounding box center [603, 346] width 213 height 156
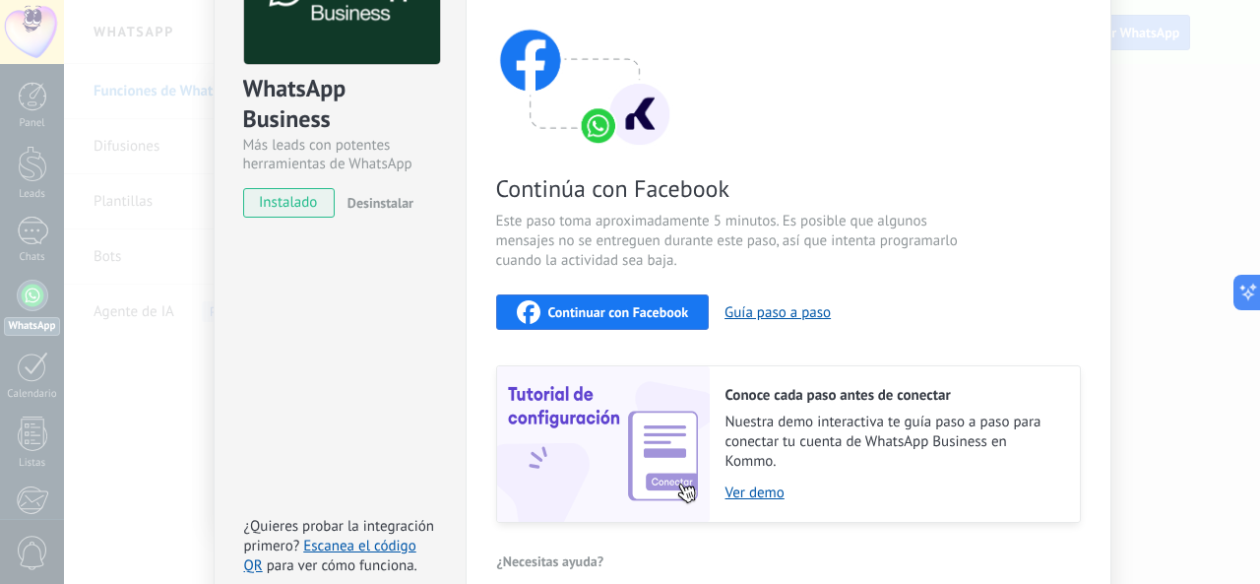
click at [287, 206] on span "instalado" at bounding box center [289, 203] width 90 height 30
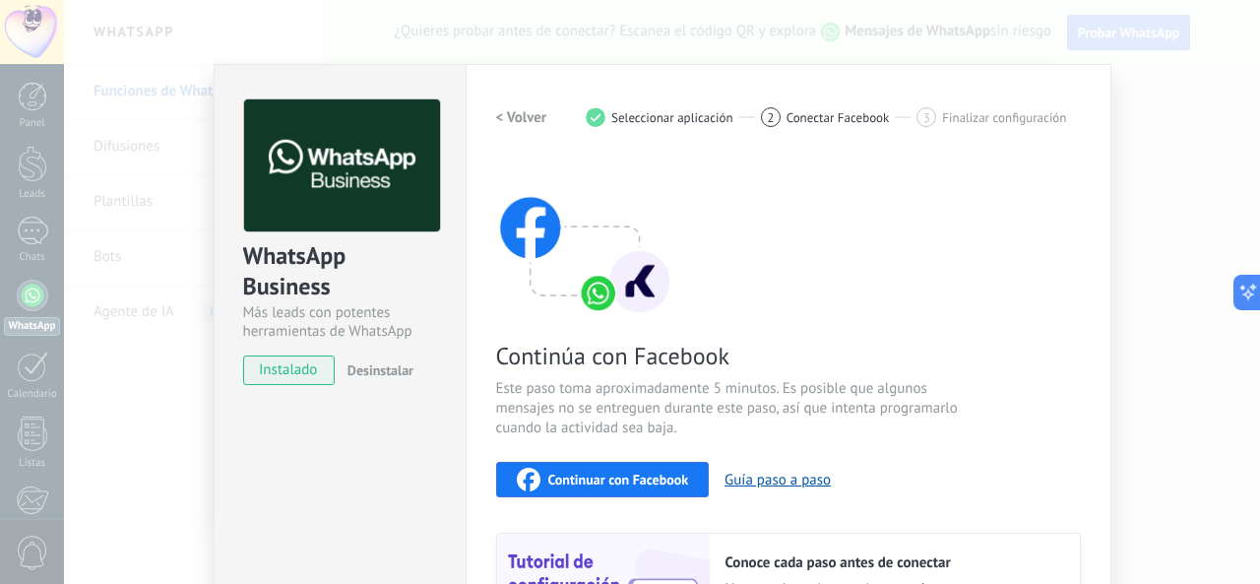
click at [516, 117] on h2 "< Volver" at bounding box center [521, 117] width 51 height 19
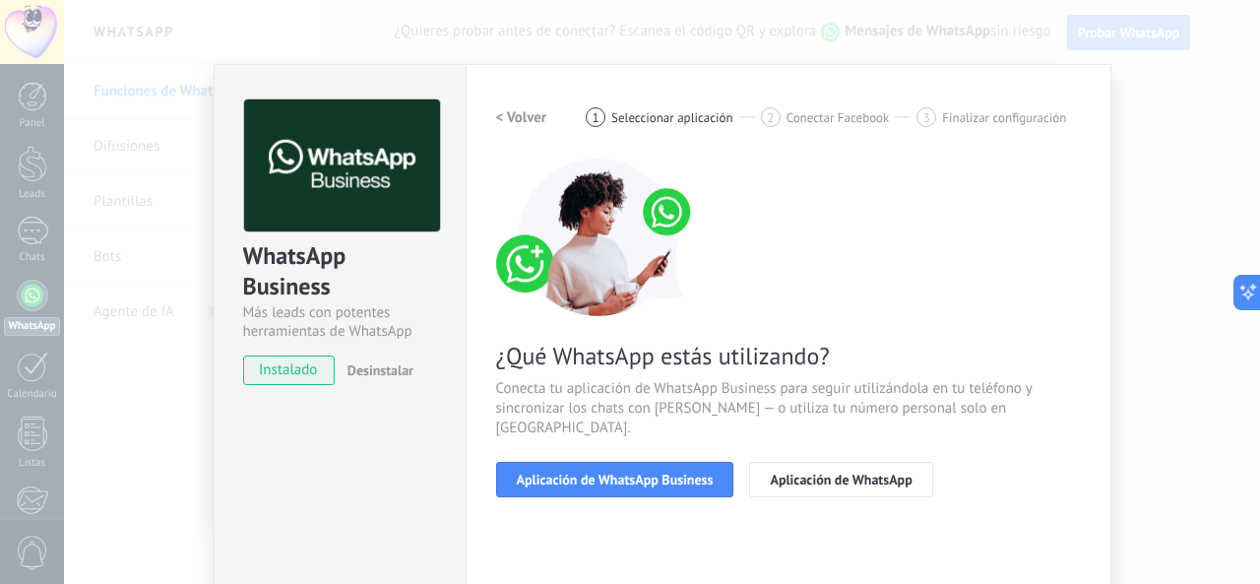
scroll to position [232, 0]
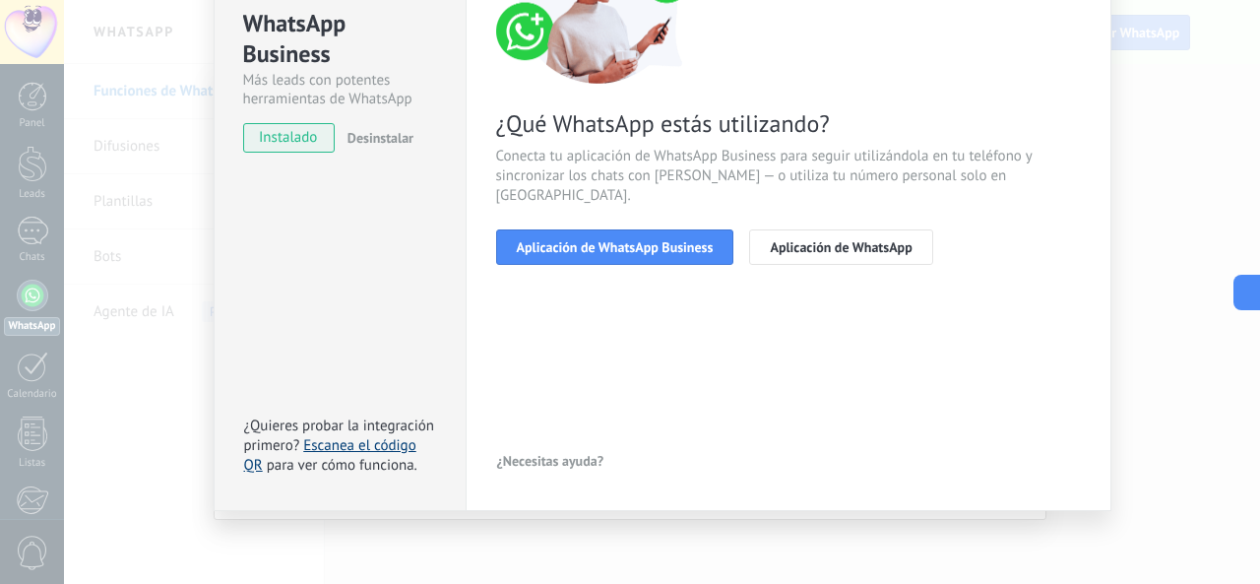
click at [356, 444] on link "Escanea el código QR" at bounding box center [330, 455] width 172 height 38
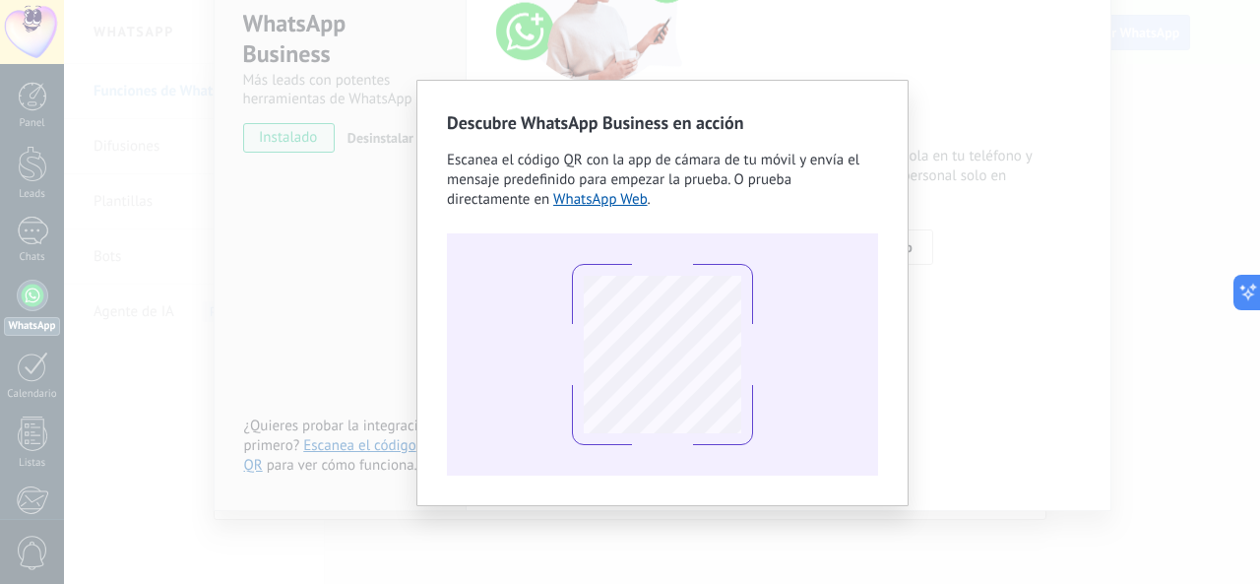
click at [957, 123] on div "Descubre WhatsApp Business en acción Escanea el código QR con la app de cámara …" at bounding box center [662, 292] width 1196 height 584
